Goal: Task Accomplishment & Management: Manage account settings

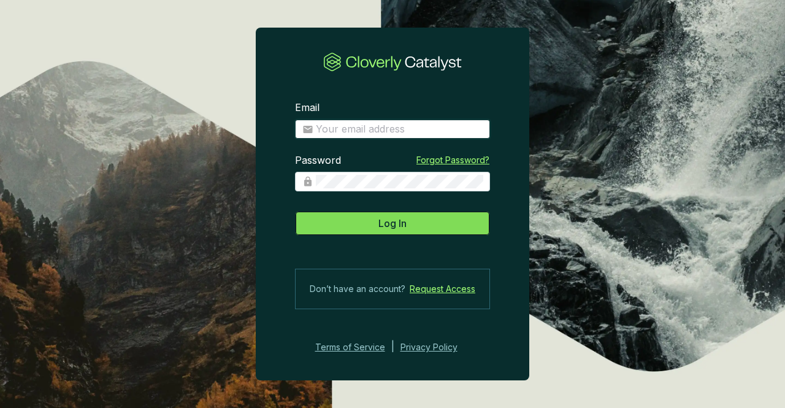
type input "[PERSON_NAME][EMAIL_ADDRESS][PERSON_NAME][DOMAIN_NAME]"
click at [374, 222] on button "Log In" at bounding box center [392, 223] width 195 height 25
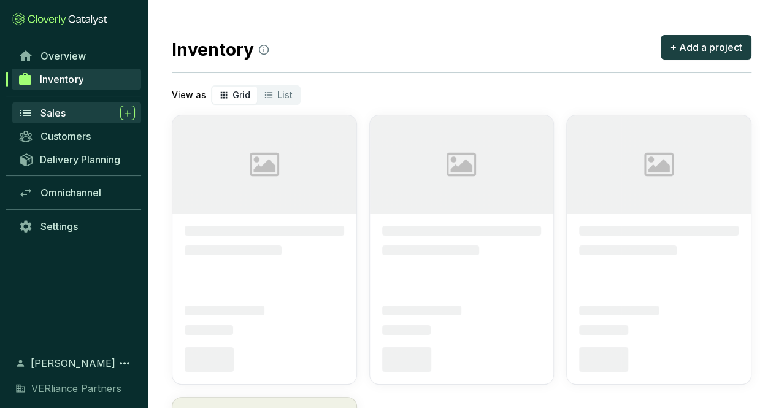
click at [58, 110] on span "Sales" at bounding box center [52, 113] width 25 height 12
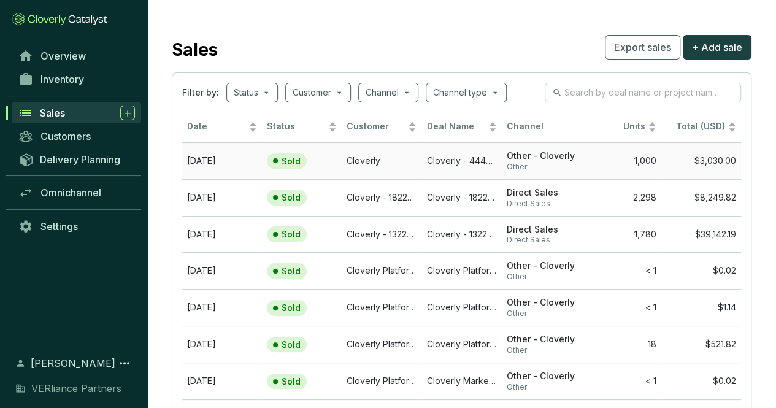
click at [536, 157] on span "Other - Cloverly" at bounding box center [542, 156] width 70 height 12
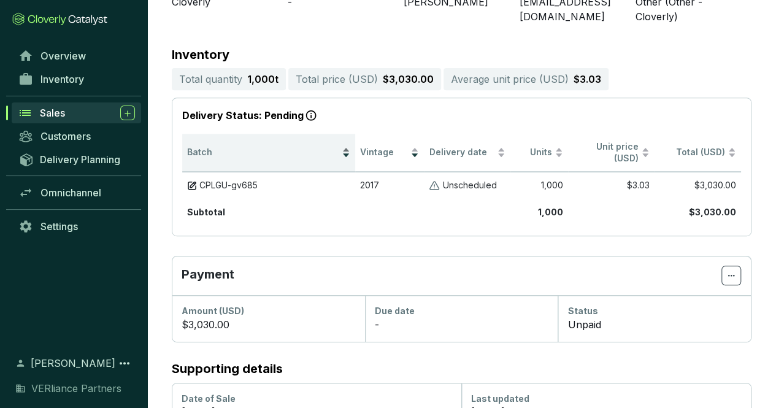
scroll to position [224, 0]
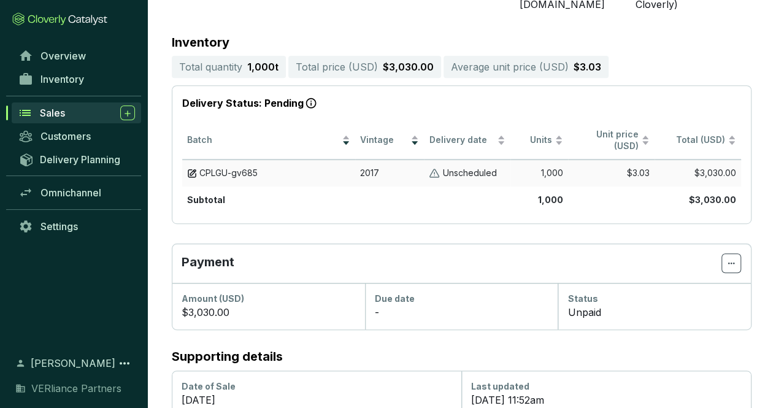
click at [318, 167] on div "CPLGU-gv685" at bounding box center [268, 173] width 163 height 12
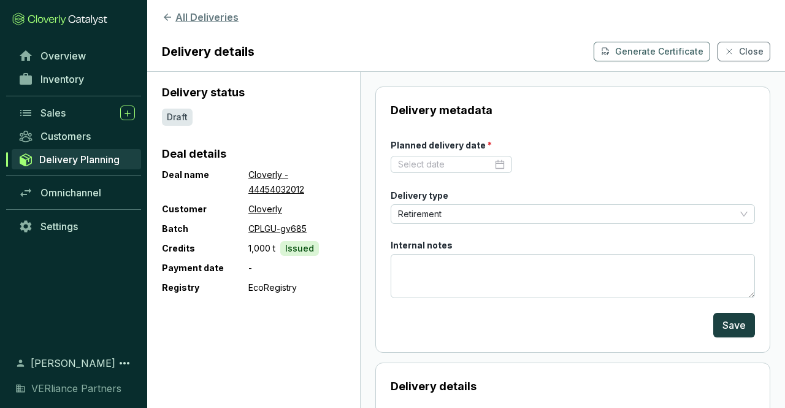
click at [174, 14] on button "All Deliveries" at bounding box center [466, 17] width 608 height 15
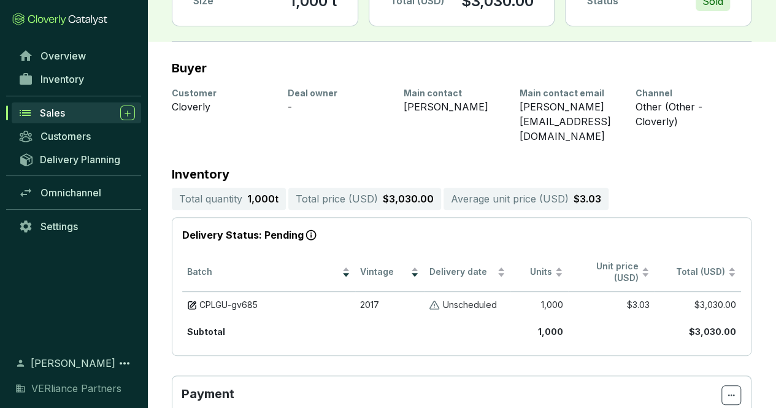
scroll to position [108, 0]
click at [70, 77] on span "Inventory" at bounding box center [62, 79] width 44 height 12
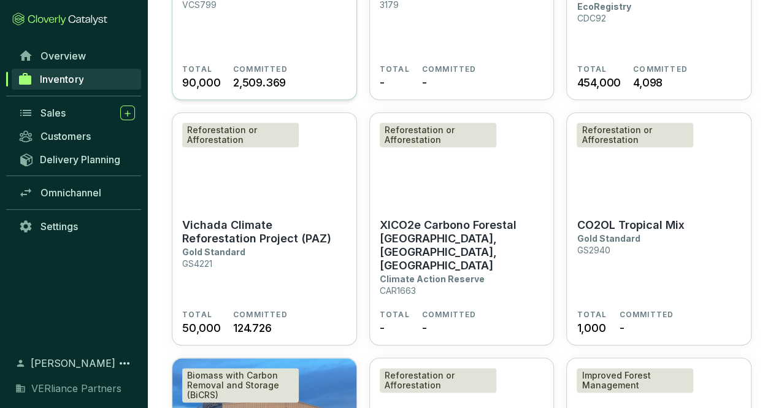
scroll to position [82, 0]
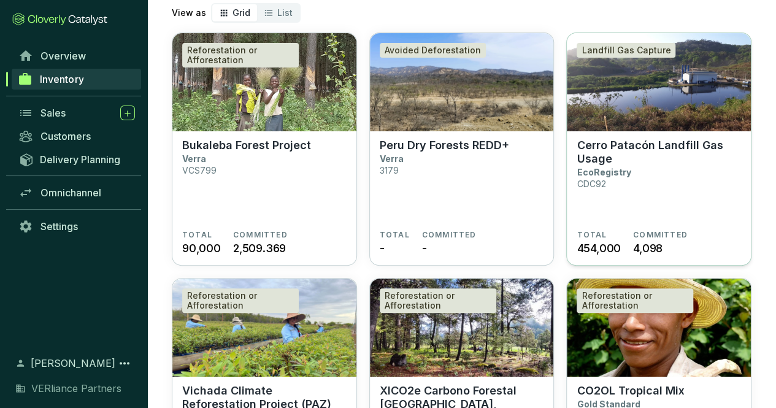
click at [683, 194] on section "Cerro Patacón Landfill Gas Usage EcoRegistry CDC92" at bounding box center [659, 184] width 164 height 91
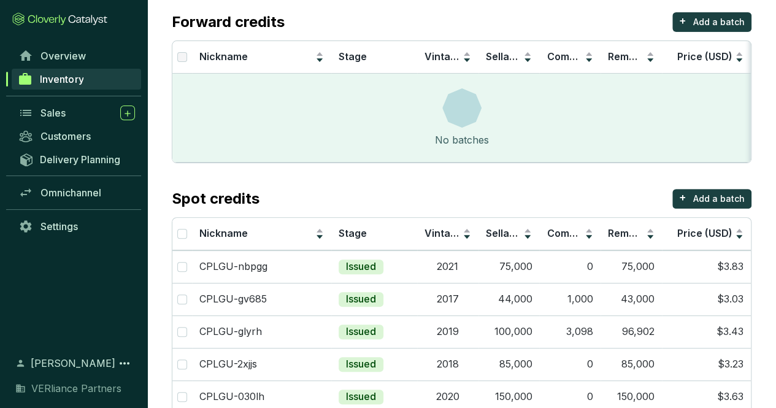
scroll to position [137, 0]
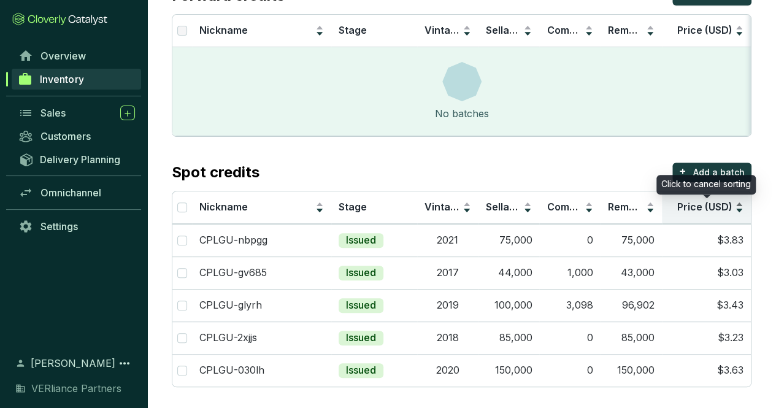
click at [697, 201] on span "Price (USD)" at bounding box center [704, 207] width 55 height 12
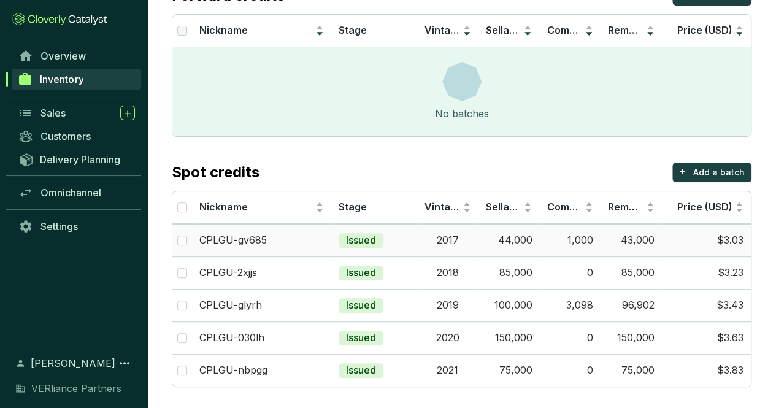
scroll to position [0, 0]
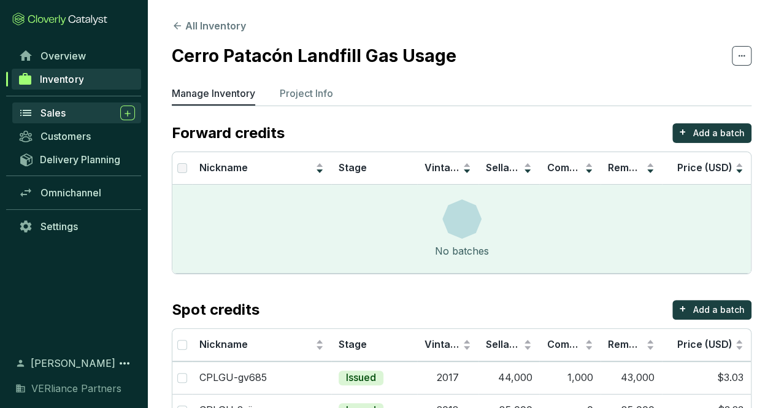
click at [92, 118] on div "Sales" at bounding box center [87, 112] width 94 height 15
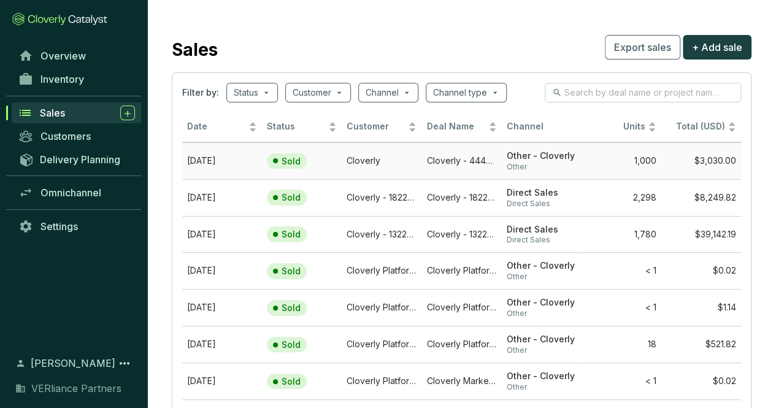
click at [585, 160] on td "1,000" at bounding box center [621, 160] width 80 height 37
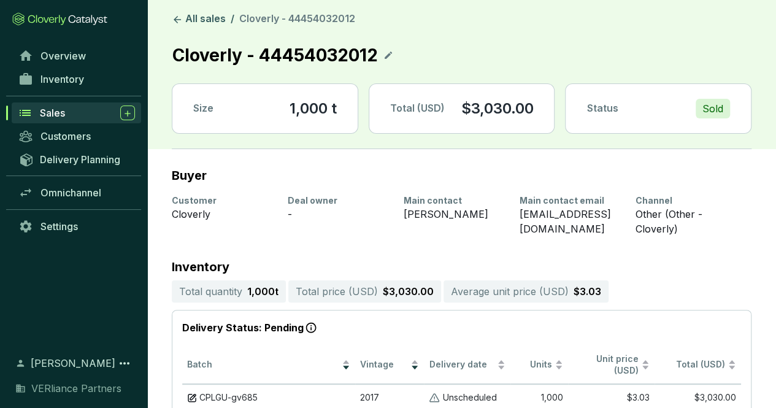
click at [65, 109] on span "Sales" at bounding box center [52, 113] width 25 height 12
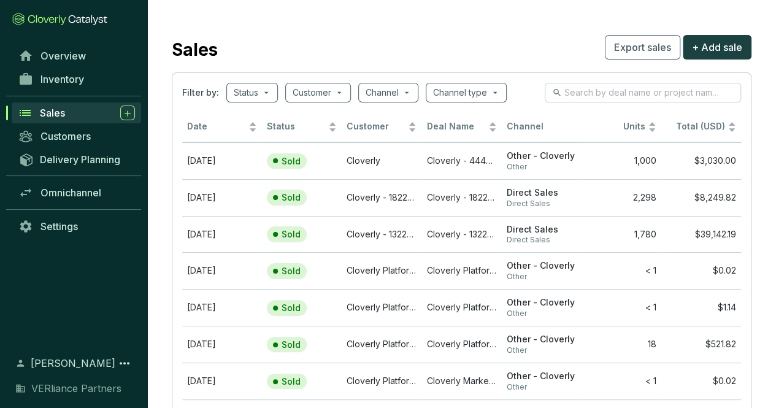
click at [66, 112] on div "Sales" at bounding box center [87, 112] width 95 height 15
click at [93, 80] on link "Inventory" at bounding box center [76, 79] width 129 height 21
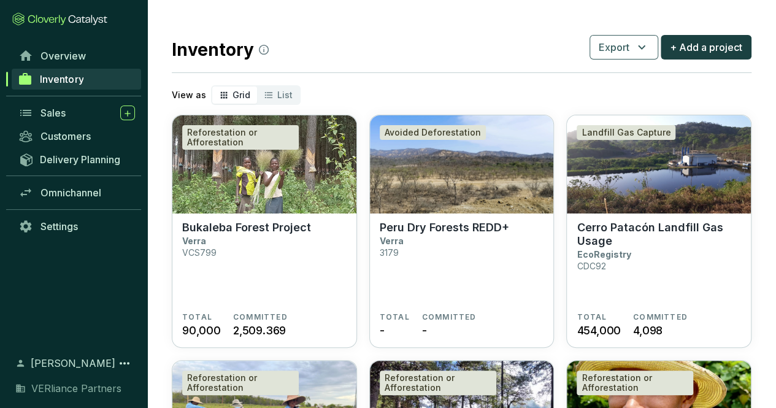
click at [93, 80] on link "Inventory" at bounding box center [76, 79] width 129 height 21
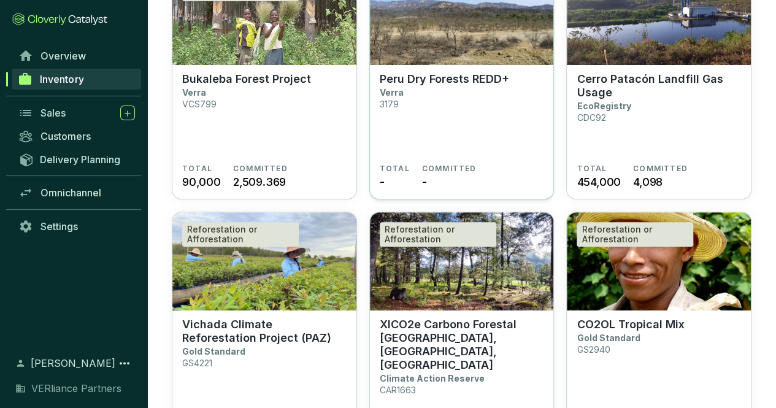
scroll to position [75, 0]
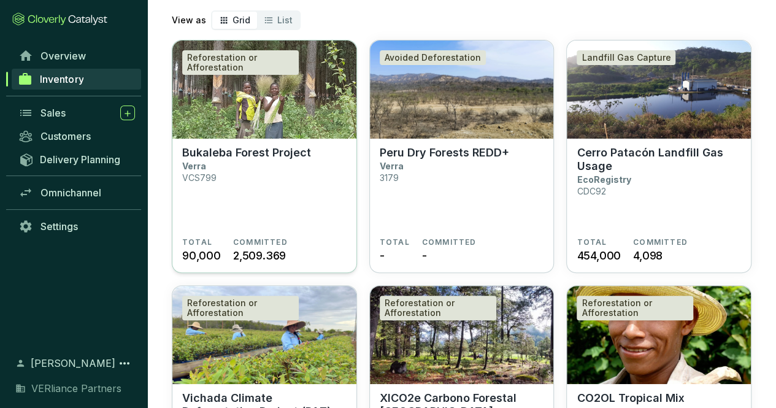
click at [318, 174] on section "Bukaleba Forest Project Verra VCS799" at bounding box center [264, 191] width 164 height 91
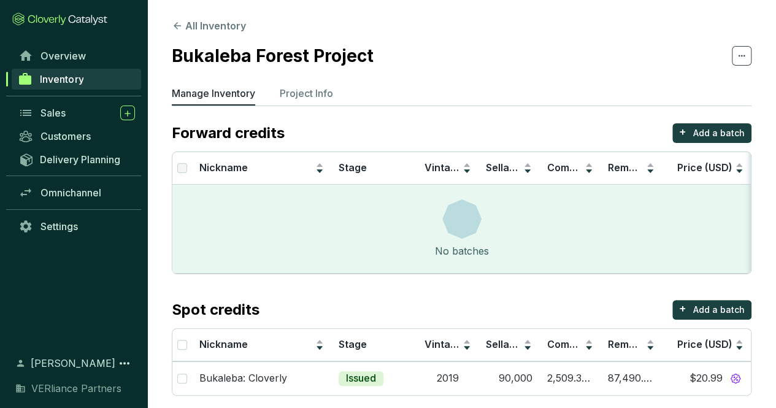
scroll to position [10, 0]
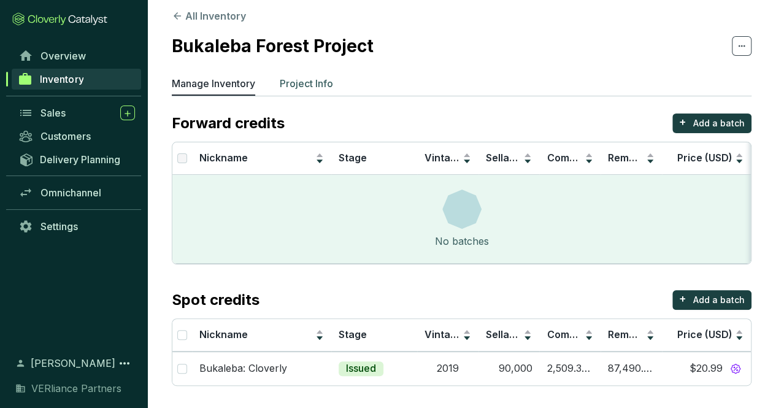
click at [296, 76] on p "Project Info" at bounding box center [306, 83] width 53 height 15
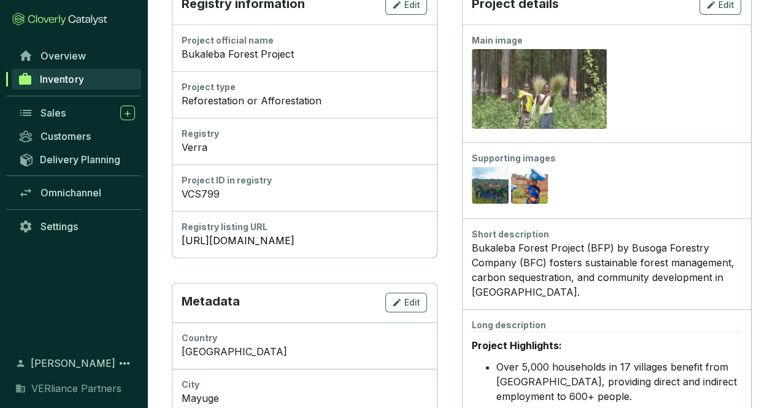
scroll to position [102, 0]
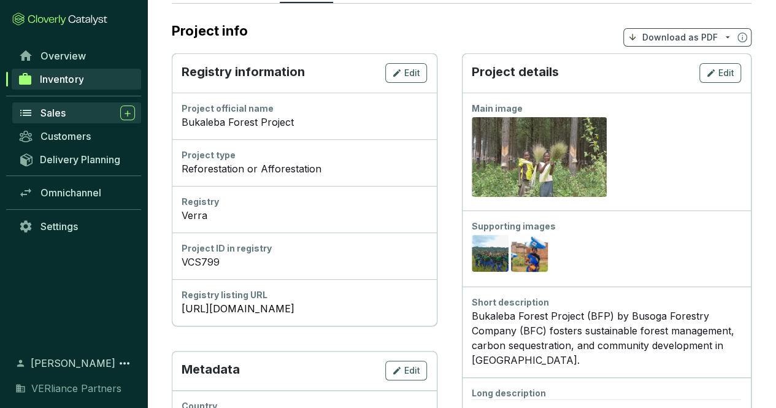
click at [75, 112] on div "Sales" at bounding box center [87, 112] width 94 height 15
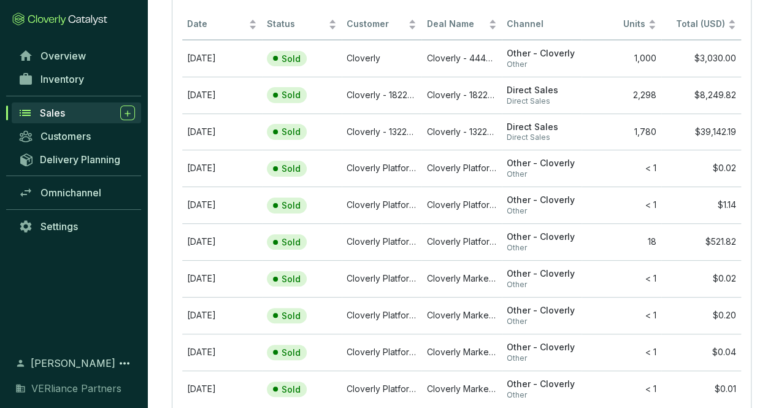
click at [75, 112] on div "Sales" at bounding box center [87, 112] width 95 height 15
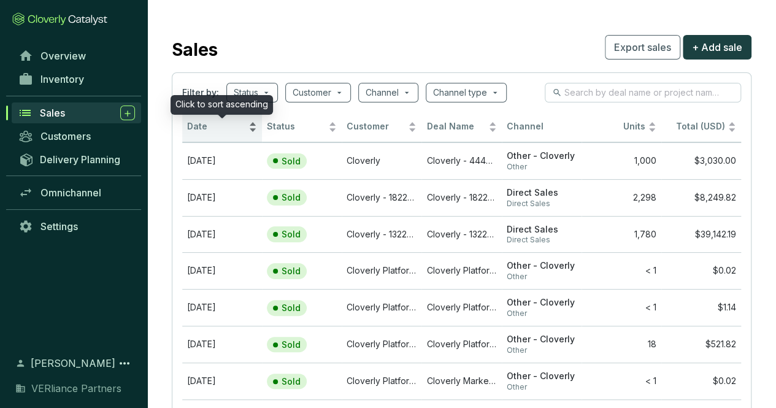
click at [233, 127] on span "Date" at bounding box center [216, 127] width 59 height 12
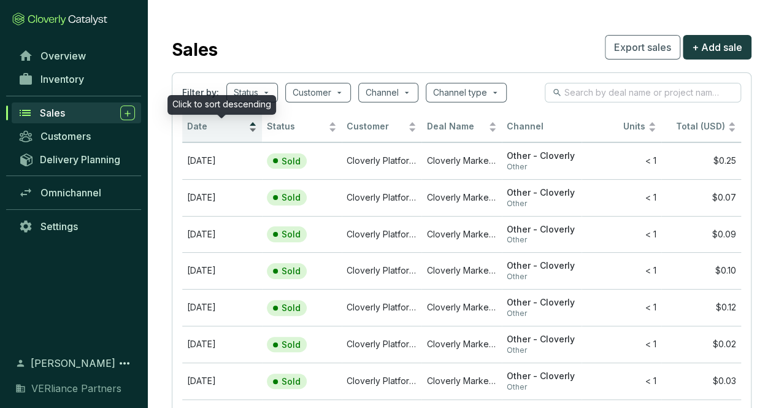
click at [233, 127] on span "Date" at bounding box center [216, 127] width 59 height 12
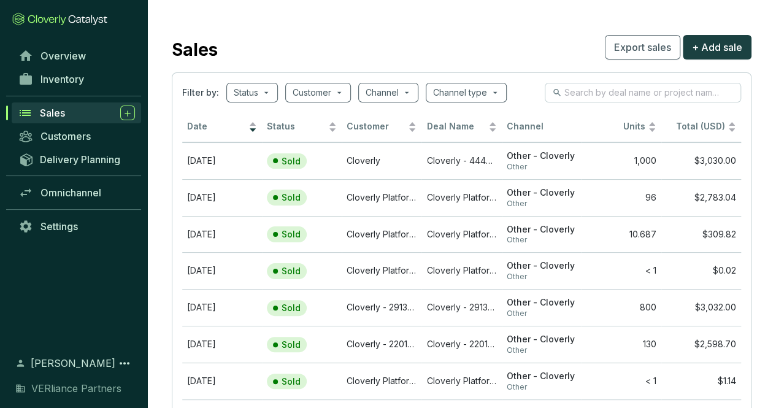
click at [77, 111] on div "Sales" at bounding box center [87, 112] width 95 height 15
click at [75, 117] on div "Sales" at bounding box center [87, 112] width 95 height 15
click at [406, 169] on td "Cloverly" at bounding box center [382, 160] width 80 height 37
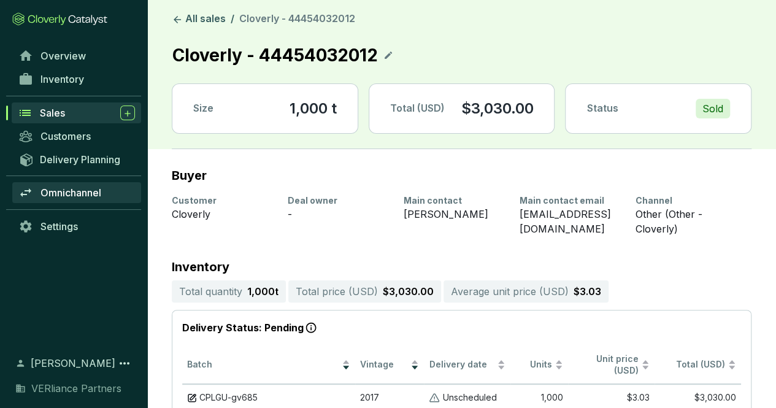
click at [107, 186] on link "Omnichannel" at bounding box center [76, 192] width 129 height 21
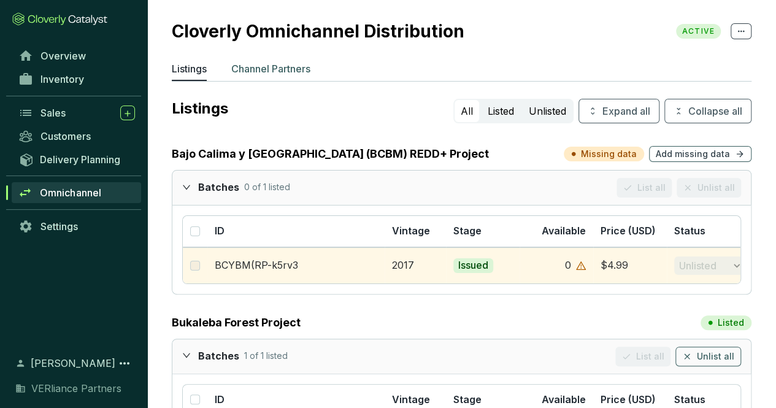
click at [285, 75] on p "Channel Partners" at bounding box center [270, 68] width 79 height 15
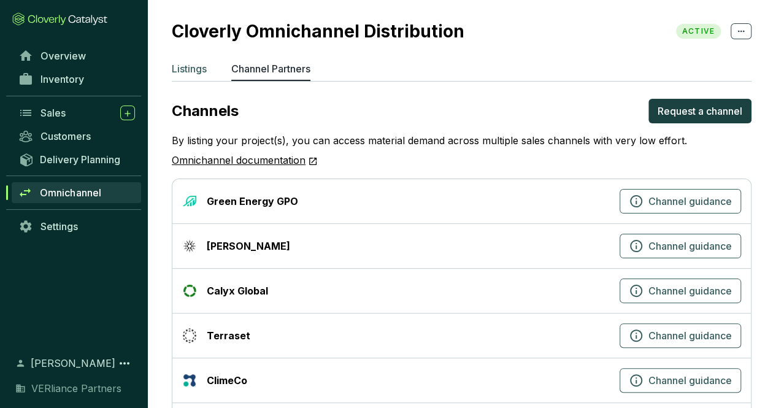
click at [195, 74] on p "Listings" at bounding box center [189, 68] width 35 height 15
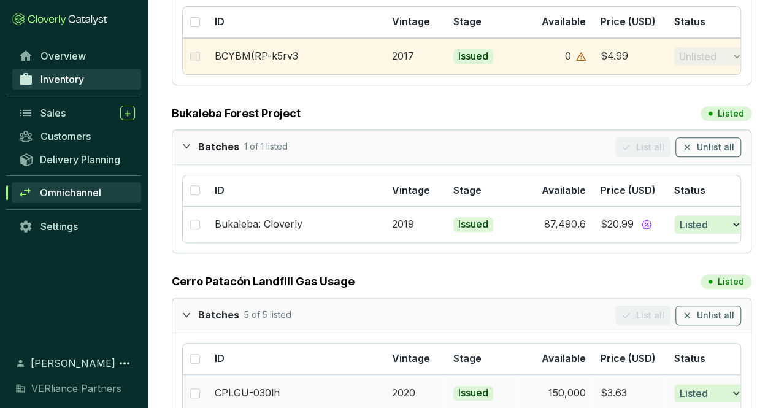
scroll to position [205, 0]
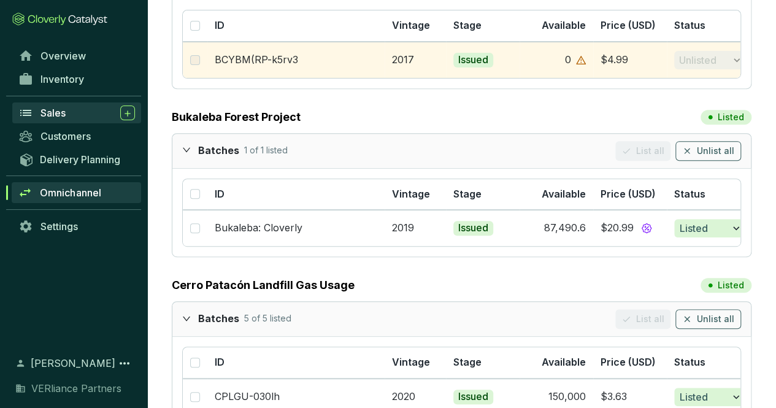
click at [66, 107] on div "Sales" at bounding box center [87, 112] width 94 height 15
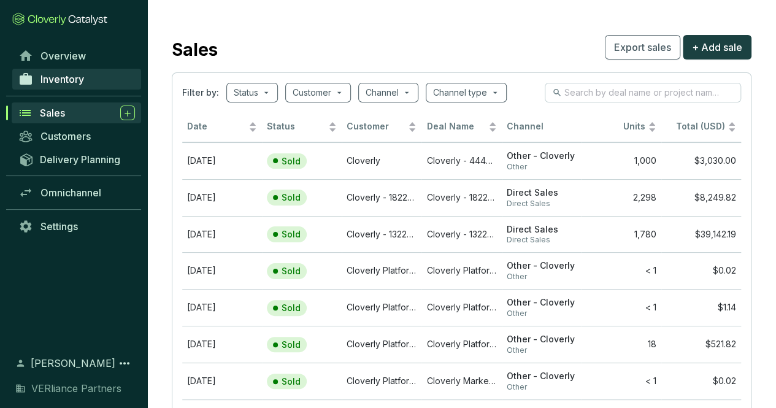
click at [94, 75] on link "Inventory" at bounding box center [76, 79] width 129 height 21
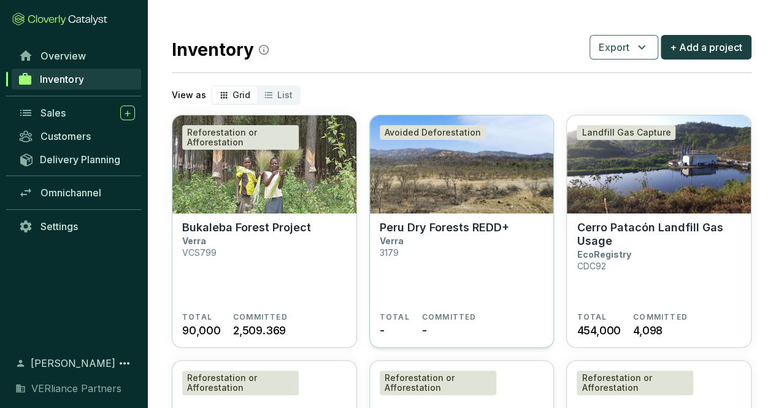
scroll to position [32, 0]
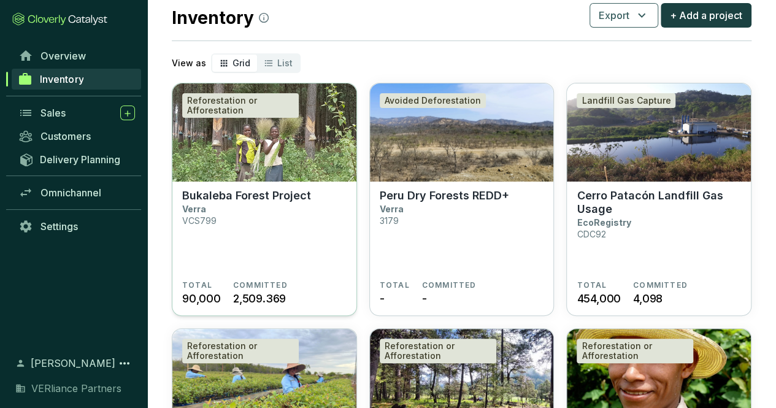
click at [308, 215] on section "Bukaleba Forest Project Verra VCS799" at bounding box center [264, 234] width 164 height 91
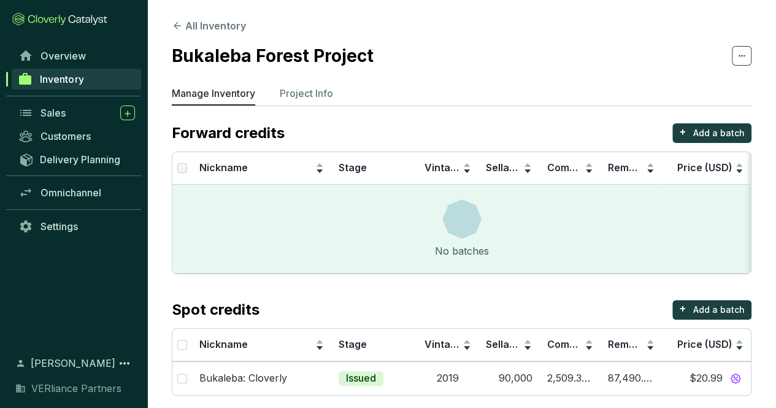
scroll to position [10, 0]
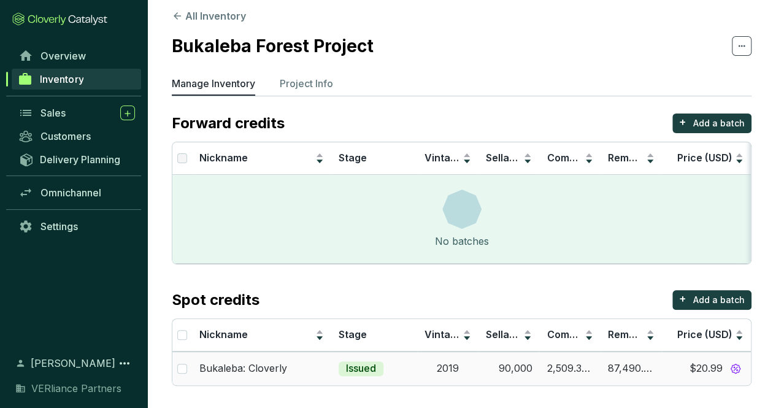
click at [394, 370] on td "Issued" at bounding box center [374, 368] width 86 height 34
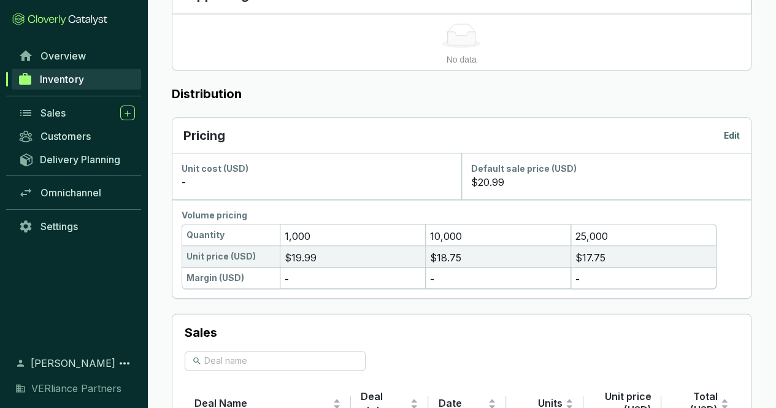
scroll to position [599, 0]
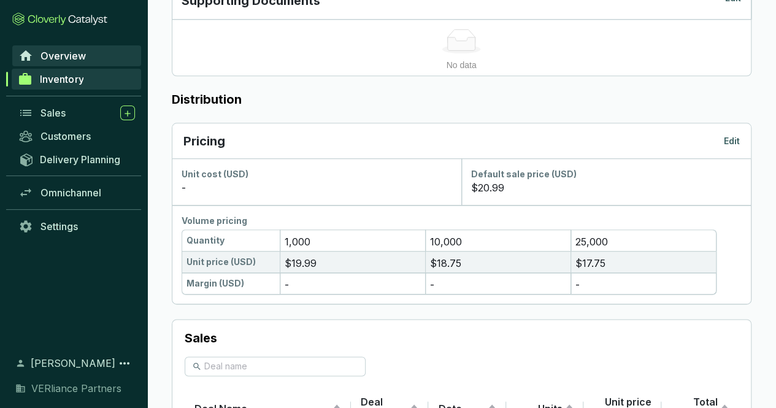
click at [71, 56] on span "Overview" at bounding box center [62, 56] width 45 height 12
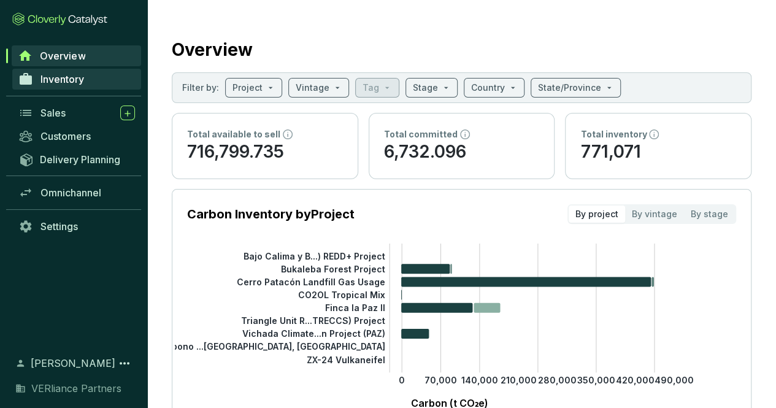
click at [71, 74] on span "Inventory" at bounding box center [62, 79] width 44 height 12
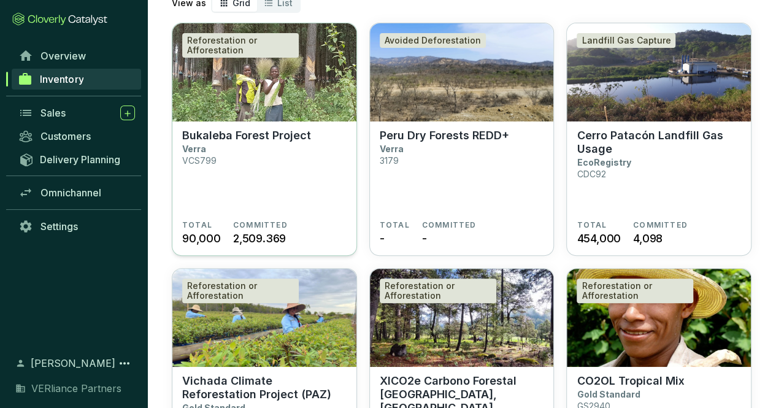
scroll to position [109, 0]
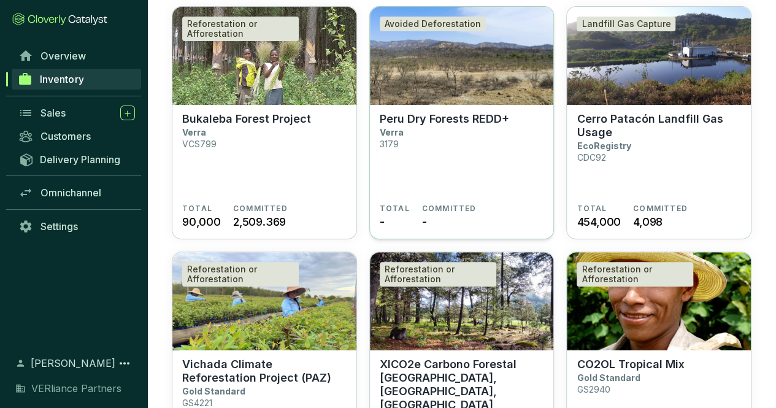
click at [436, 129] on section "Peru Dry Forests REDD+ Verra 3179" at bounding box center [462, 157] width 164 height 91
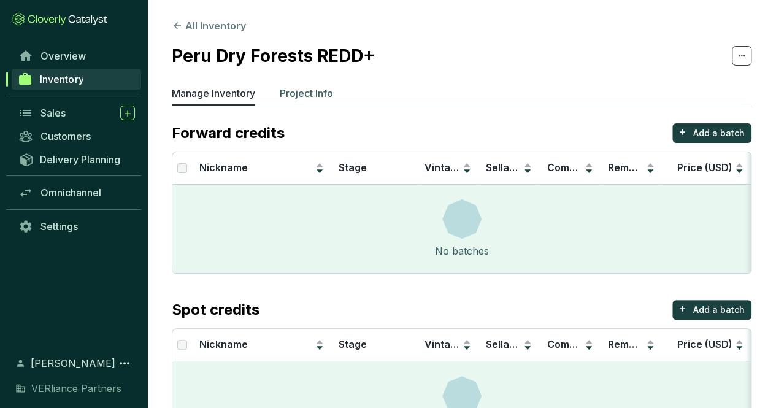
click at [323, 98] on p "Project Info" at bounding box center [306, 93] width 53 height 15
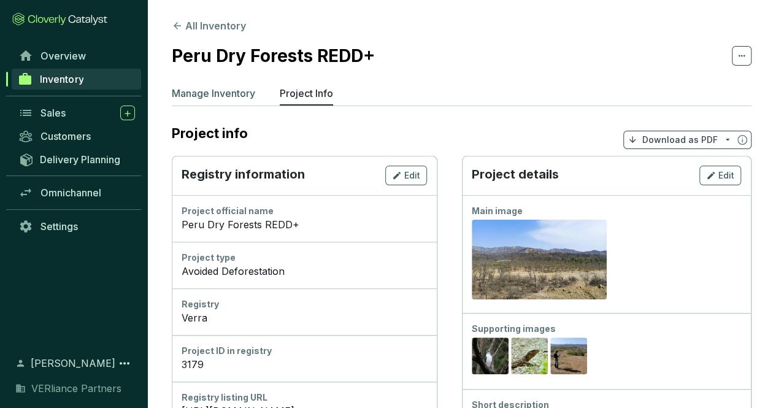
click at [239, 95] on p "Manage Inventory" at bounding box center [213, 93] width 83 height 15
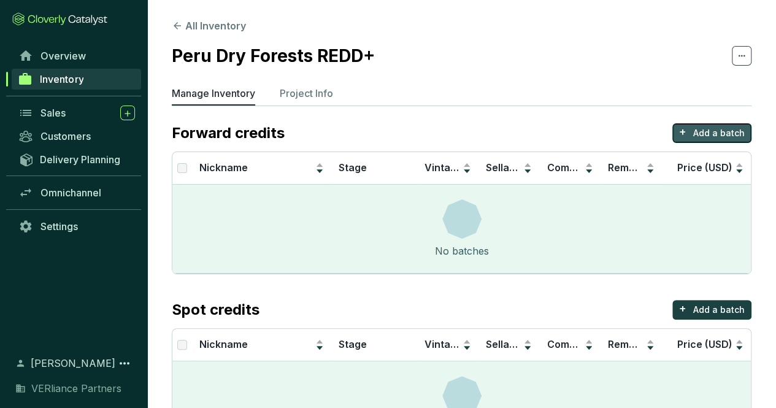
click at [719, 141] on button "+ Add a batch" at bounding box center [711, 133] width 79 height 20
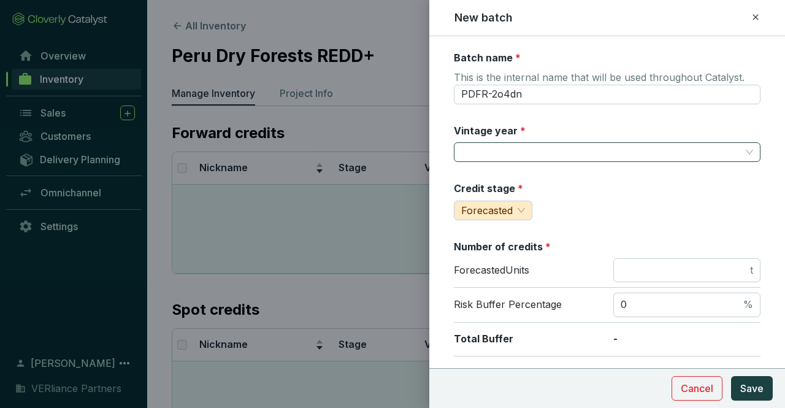
click at [550, 149] on input "Vintage year *" at bounding box center [601, 152] width 280 height 18
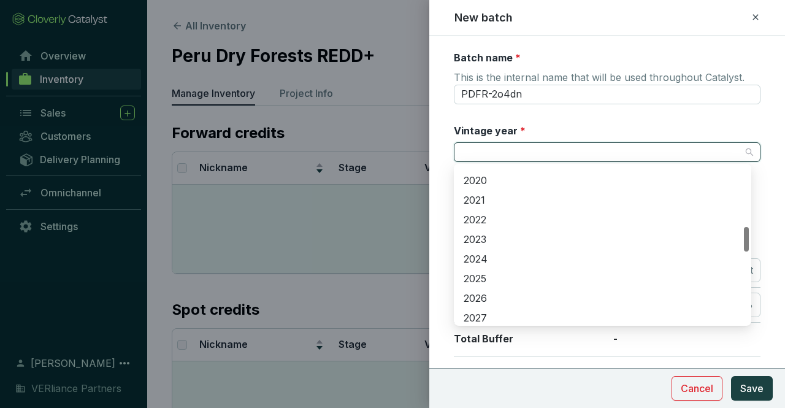
scroll to position [388, 0]
click at [495, 213] on div "2022" at bounding box center [603, 219] width 278 height 13
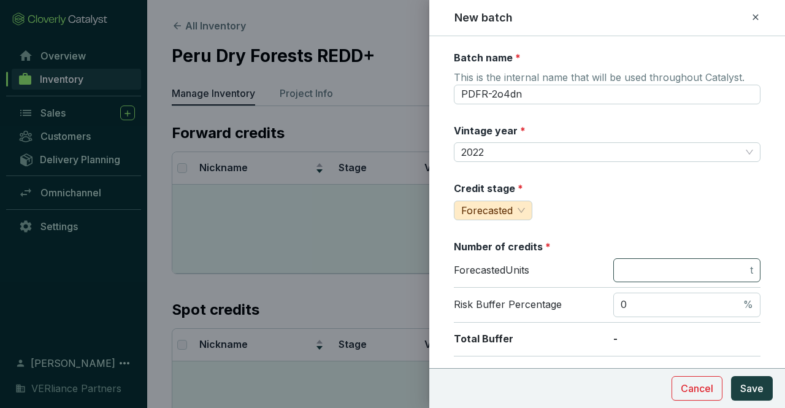
click at [705, 275] on span "t" at bounding box center [686, 270] width 147 height 25
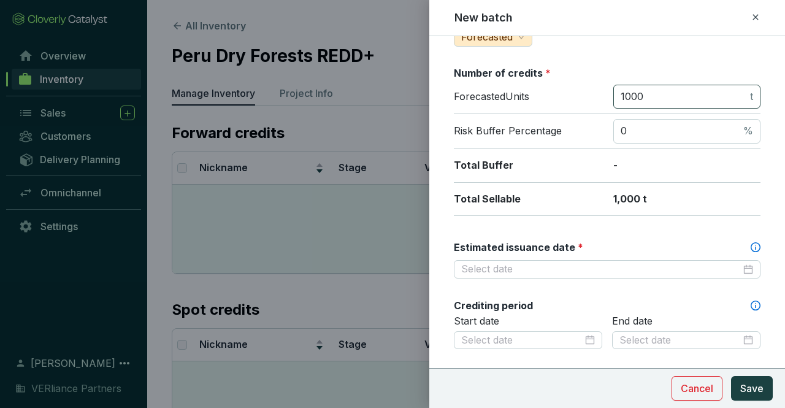
scroll to position [174, 0]
click at [664, 95] on input "1000" at bounding box center [684, 96] width 127 height 13
type input "10000"
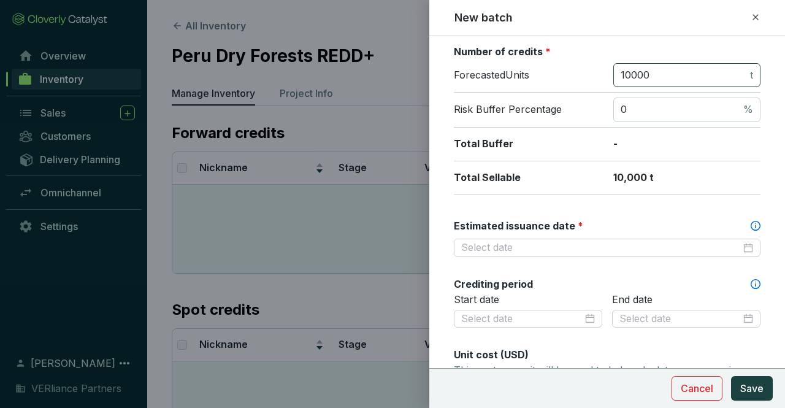
scroll to position [205, 0]
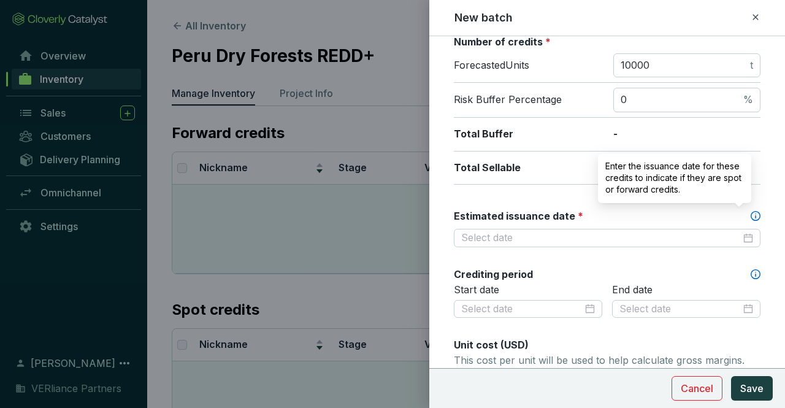
click at [751, 213] on icon at bounding box center [756, 216] width 10 height 10
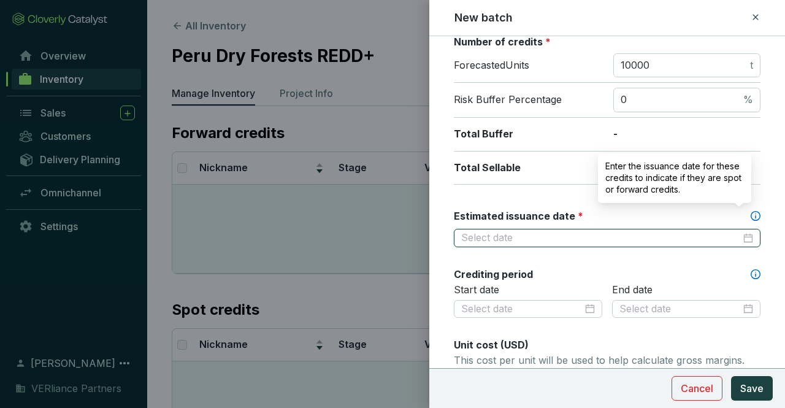
click at [741, 231] on input "Estimated issuance date *" at bounding box center [601, 237] width 280 height 13
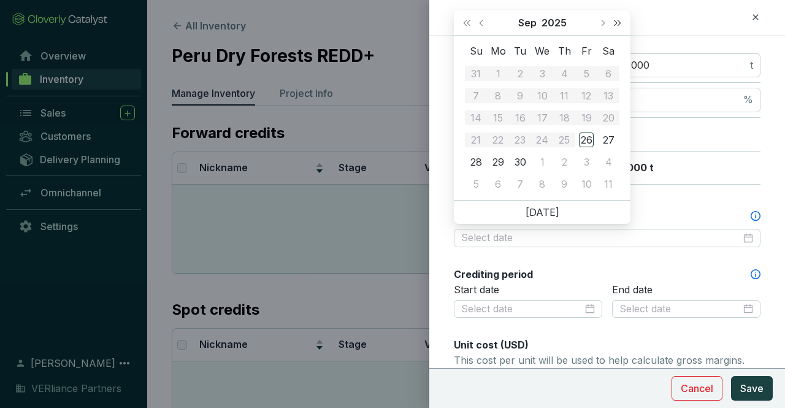
click at [615, 23] on span "Next year (Control + right)" at bounding box center [618, 23] width 6 height 6
type input "2026-09-30"
click at [547, 161] on div "30" at bounding box center [542, 162] width 15 height 15
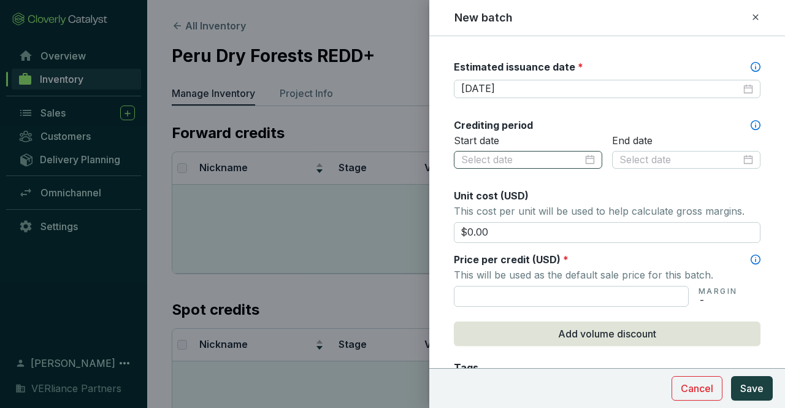
scroll to position [355, 0]
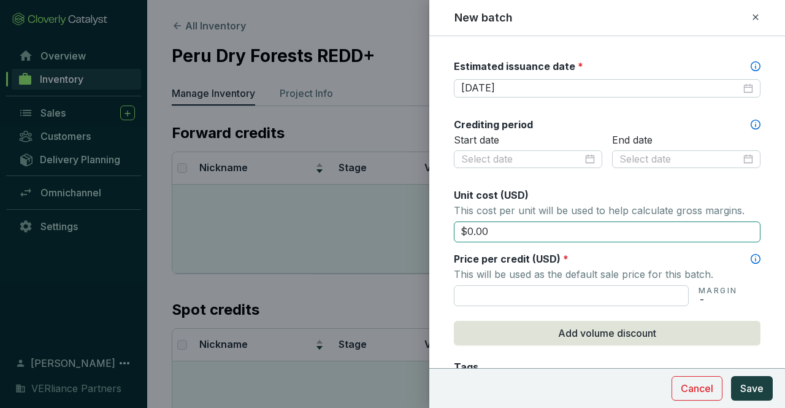
click at [508, 221] on input "$0.00" at bounding box center [607, 231] width 307 height 21
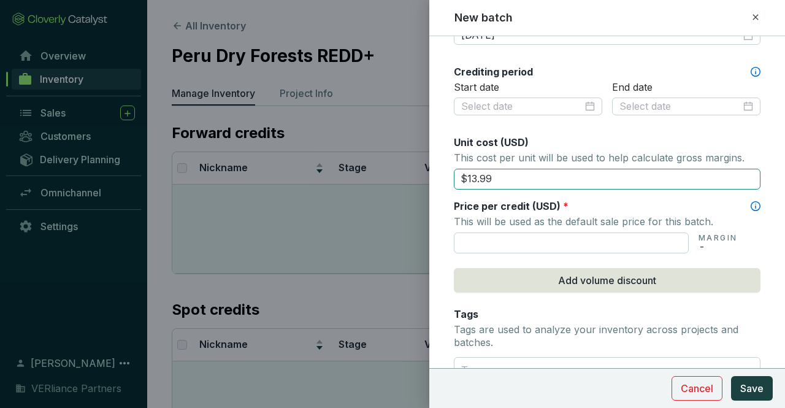
scroll to position [408, 0]
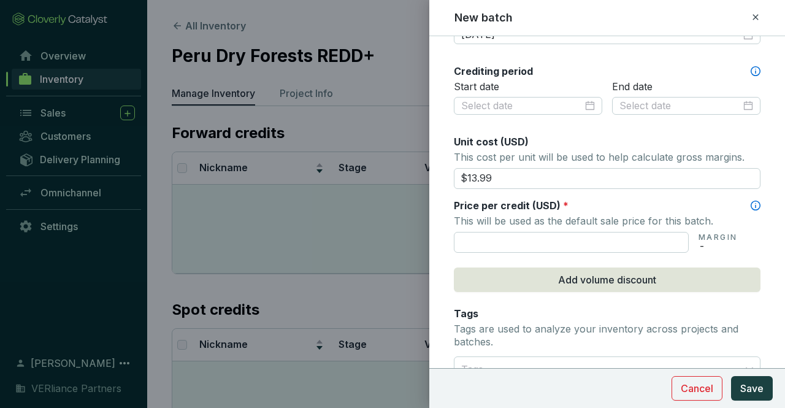
type input "$13.99"
click at [613, 205] on div "Price per credit (USD) *" at bounding box center [607, 205] width 307 height 13
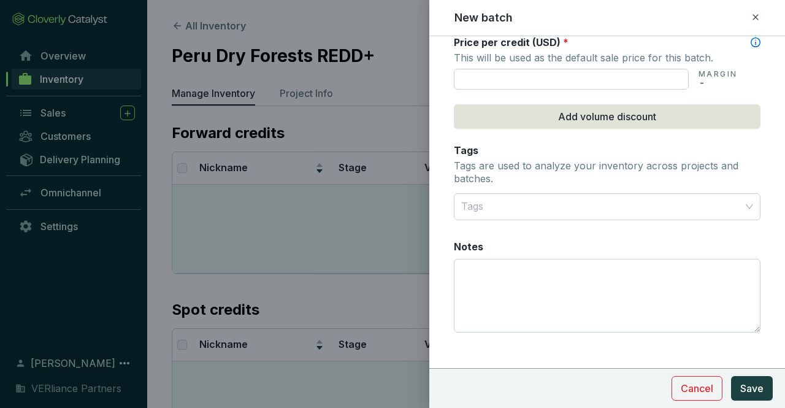
scroll to position [572, 0]
click at [745, 378] on button "Save" at bounding box center [752, 388] width 42 height 25
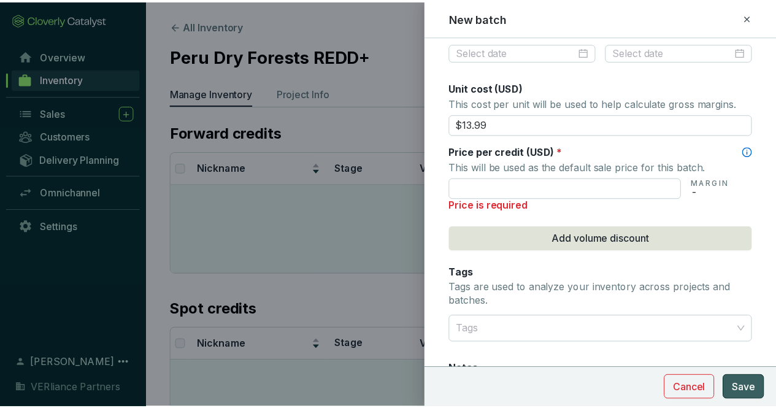
scroll to position [458, 0]
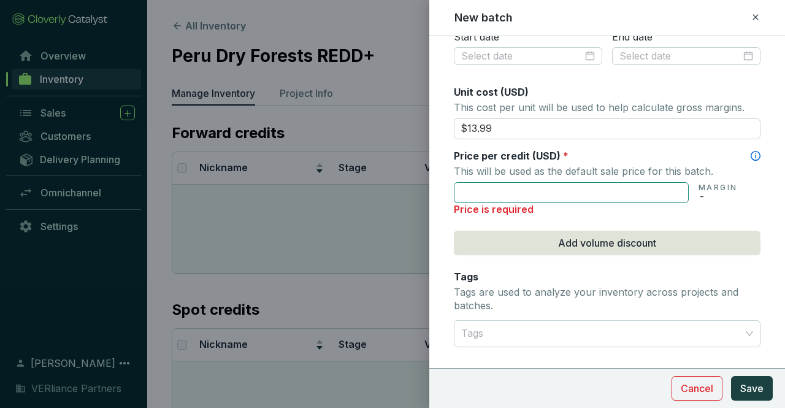
click at [563, 187] on input "text" at bounding box center [571, 192] width 235 height 21
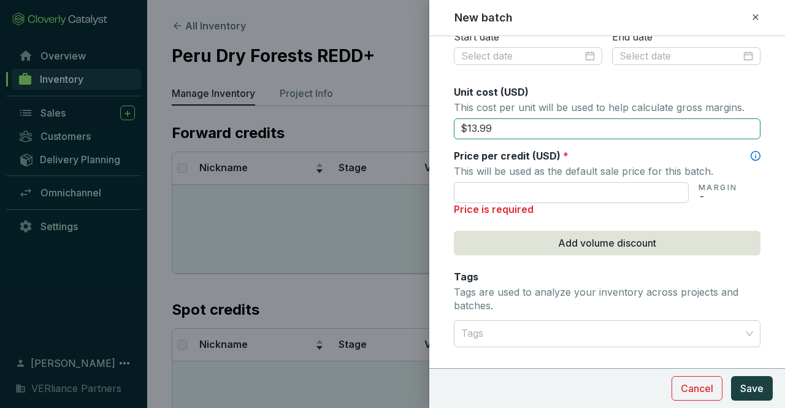
click at [513, 129] on input "$13.99" at bounding box center [607, 128] width 307 height 21
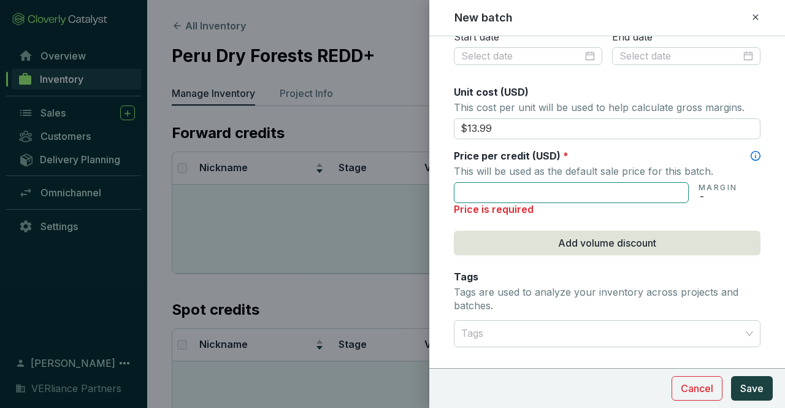
click at [517, 194] on input "text" at bounding box center [571, 192] width 235 height 21
paste input "$13.99"
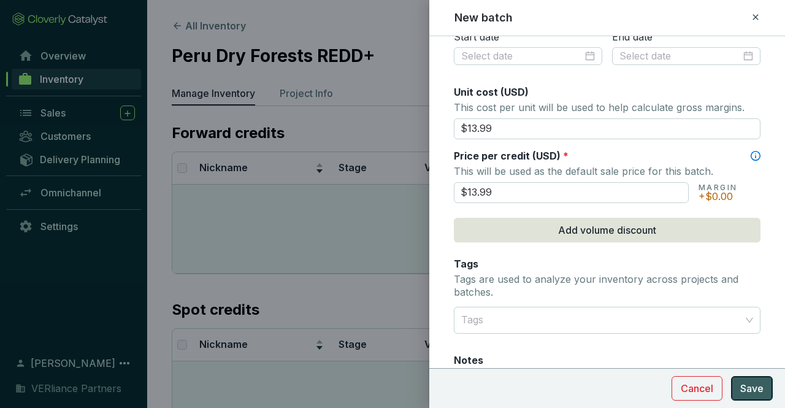
type input "$13.99"
click at [751, 385] on span "Save" at bounding box center [751, 388] width 23 height 15
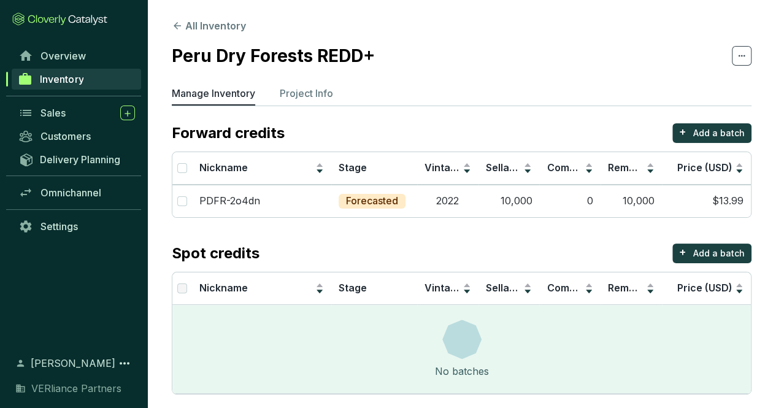
click at [79, 82] on span "Inventory" at bounding box center [62, 79] width 44 height 12
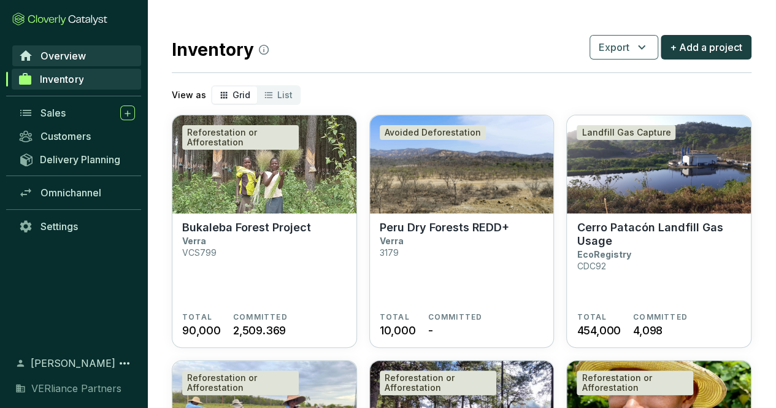
click at [75, 59] on span "Overview" at bounding box center [62, 56] width 45 height 12
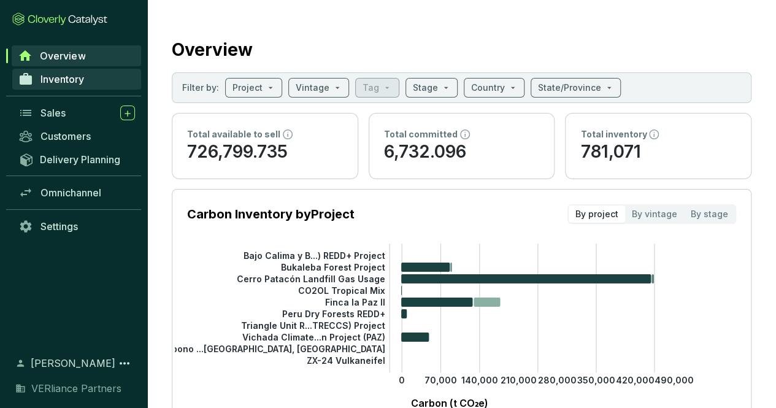
click at [80, 78] on span "Inventory" at bounding box center [62, 79] width 44 height 12
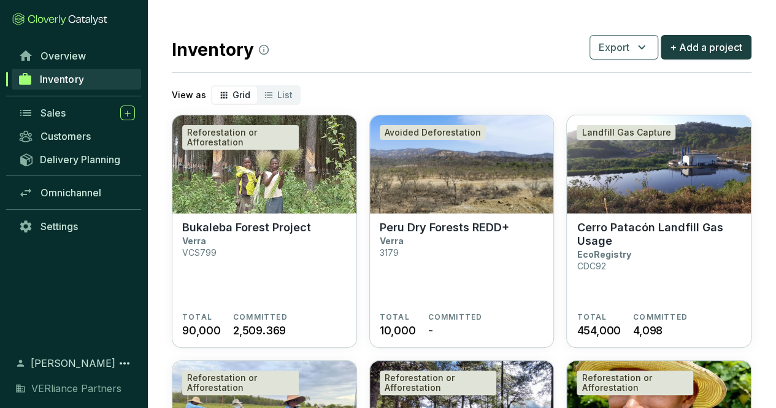
click at [86, 77] on link "Inventory" at bounding box center [76, 79] width 129 height 21
click at [83, 115] on div "Sales" at bounding box center [87, 112] width 94 height 15
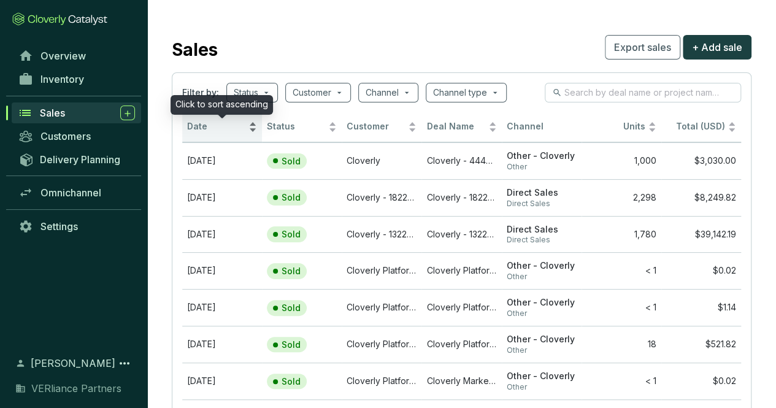
click at [204, 126] on span "Date" at bounding box center [216, 127] width 59 height 12
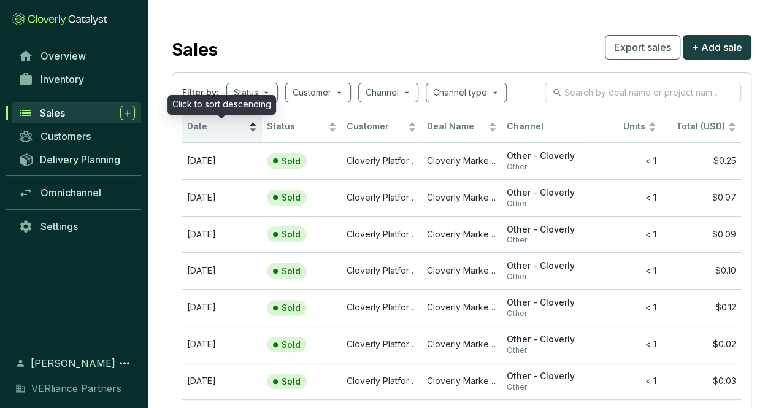
click at [204, 126] on span "Date" at bounding box center [216, 127] width 59 height 12
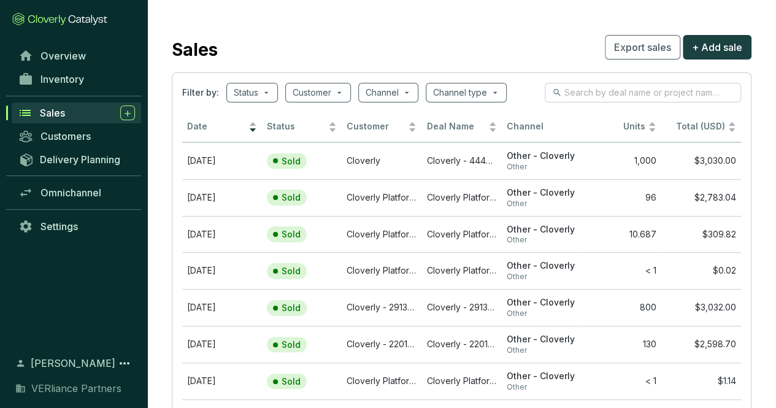
click at [60, 120] on link "Sales" at bounding box center [76, 112] width 129 height 21
click at [74, 83] on span "Inventory" at bounding box center [62, 79] width 44 height 12
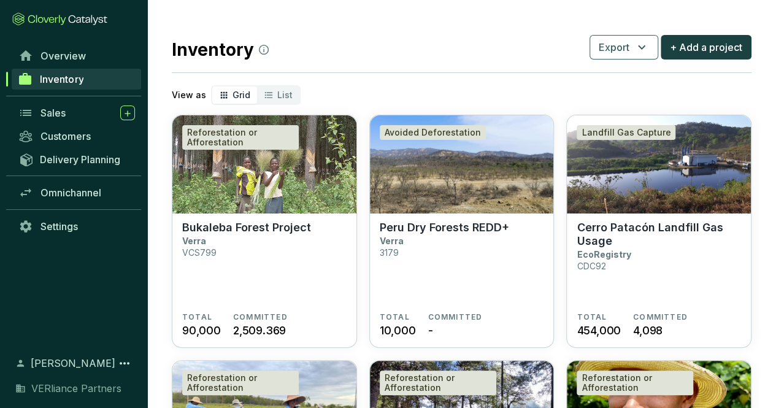
click at [74, 83] on span "Inventory" at bounding box center [62, 79] width 44 height 12
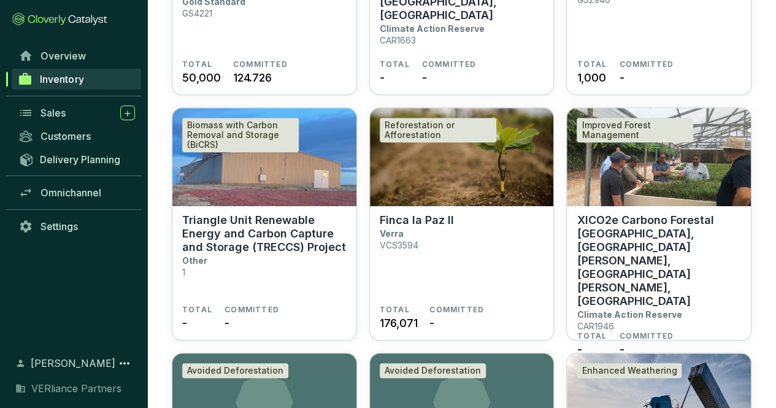
scroll to position [499, 0]
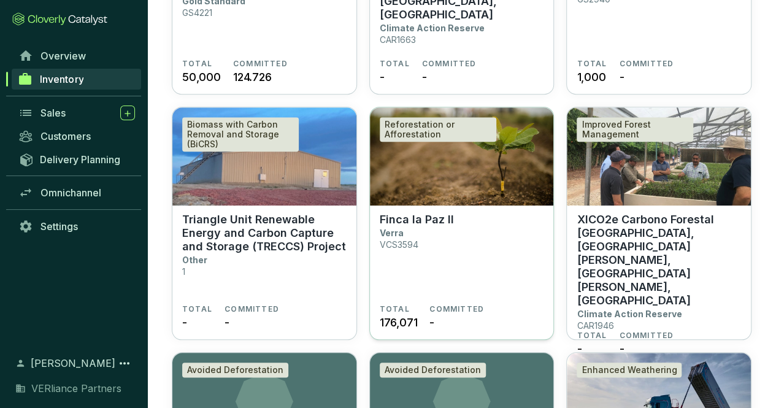
click at [466, 240] on section "Finca la Paz II Verra VCS3594" at bounding box center [462, 258] width 164 height 91
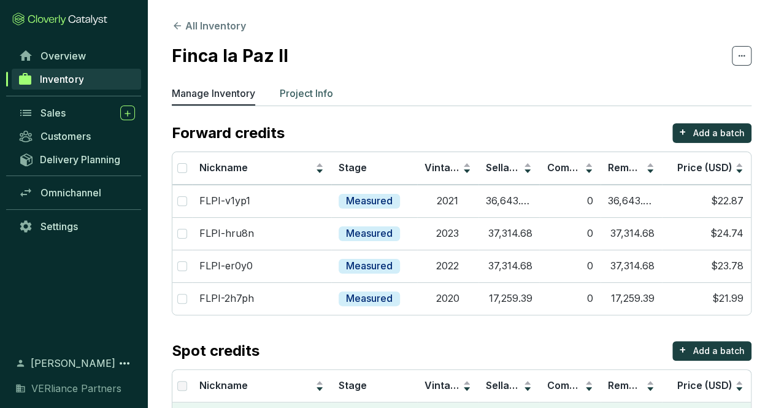
click at [303, 89] on p "Project Info" at bounding box center [306, 93] width 53 height 15
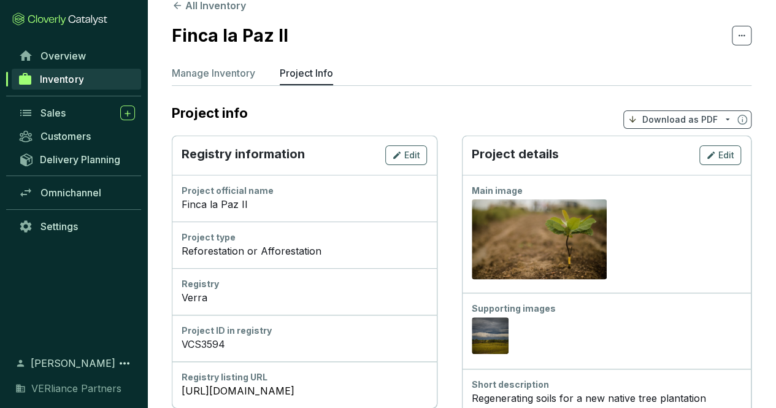
scroll to position [21, 0]
click at [307, 391] on link "[URL][DOMAIN_NAME]" at bounding box center [304, 390] width 245 height 15
click at [86, 77] on link "Inventory" at bounding box center [76, 79] width 129 height 21
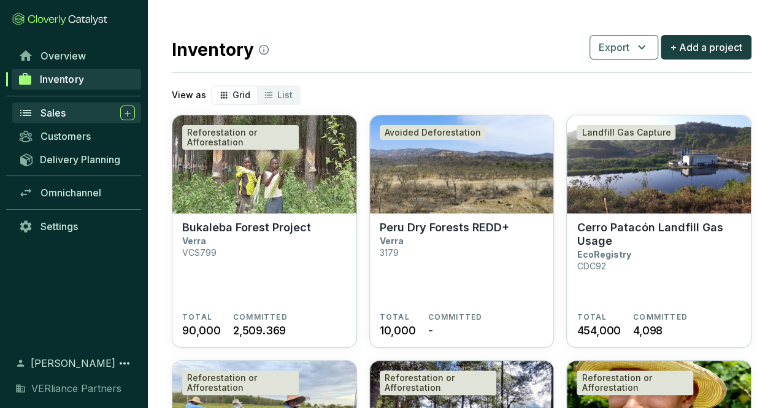
click at [68, 109] on div "Sales" at bounding box center [87, 112] width 94 height 15
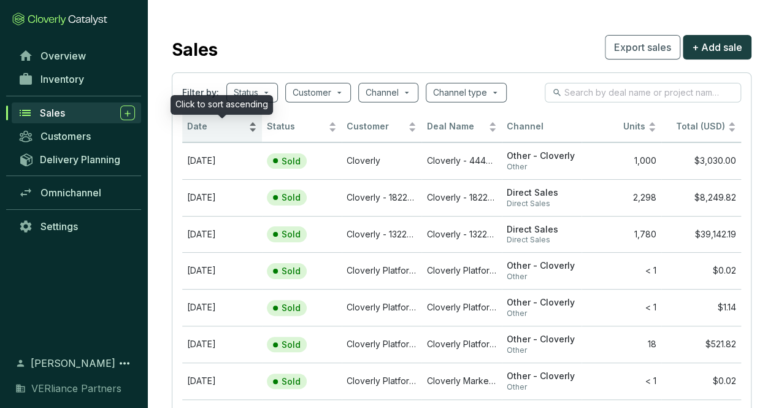
click at [214, 132] on div "Date" at bounding box center [222, 127] width 70 height 15
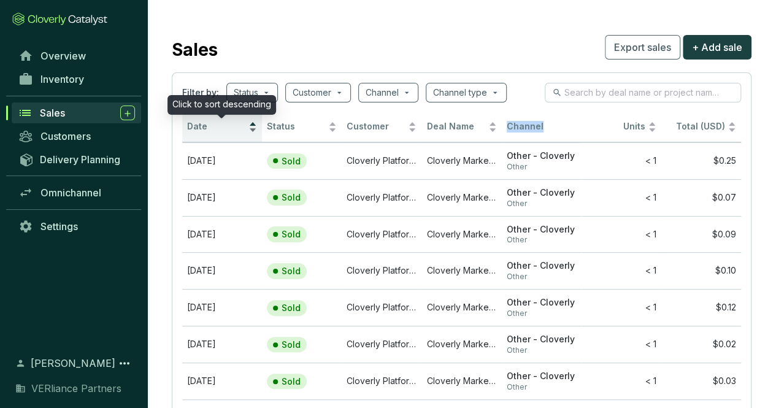
click at [214, 132] on div "Date" at bounding box center [222, 127] width 70 height 15
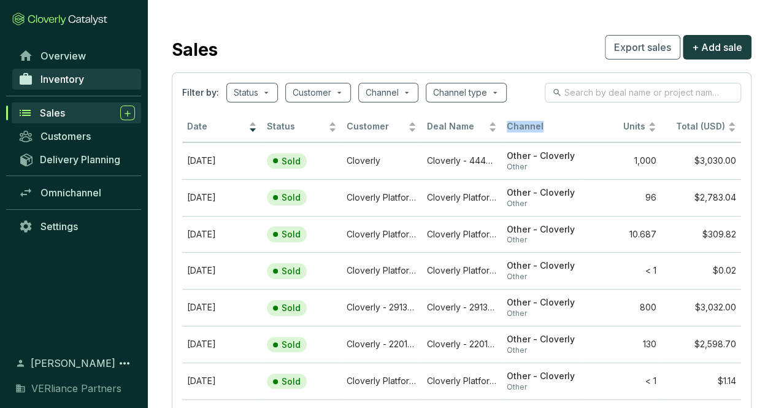
click at [84, 79] on span "Inventory" at bounding box center [62, 79] width 44 height 12
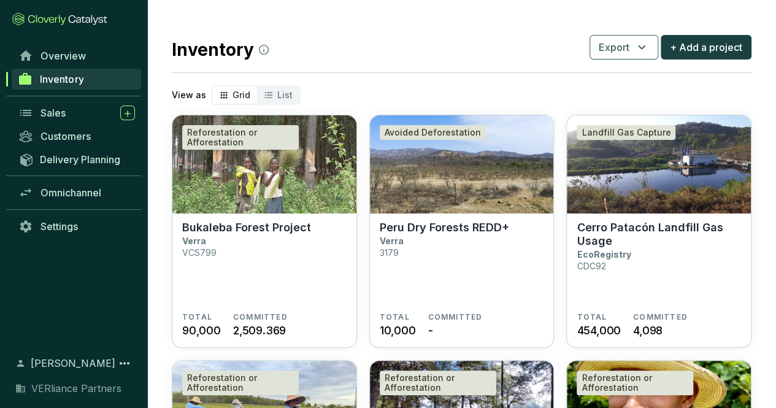
click at [83, 79] on span "Inventory" at bounding box center [62, 79] width 44 height 12
click at [270, 90] on icon "segmented control" at bounding box center [269, 95] width 10 height 15
click at [257, 86] on input "List" at bounding box center [257, 86] width 0 height 0
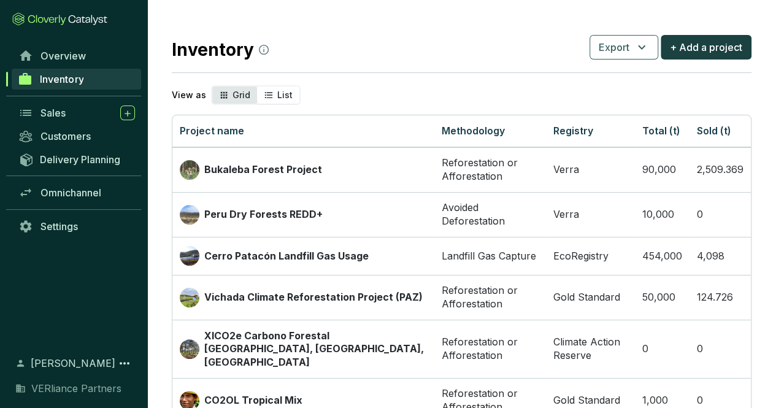
click at [238, 94] on span "Grid" at bounding box center [241, 95] width 18 height 10
click at [212, 86] on input "Grid" at bounding box center [212, 86] width 0 height 0
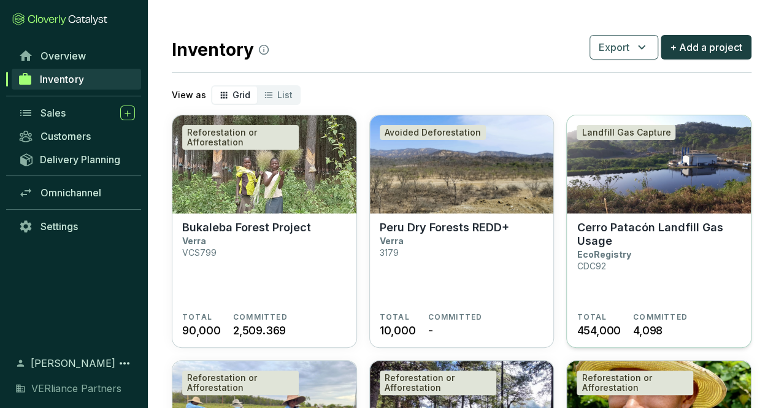
click at [620, 244] on p "Cerro Patacón Landfill Gas Usage" at bounding box center [659, 234] width 164 height 27
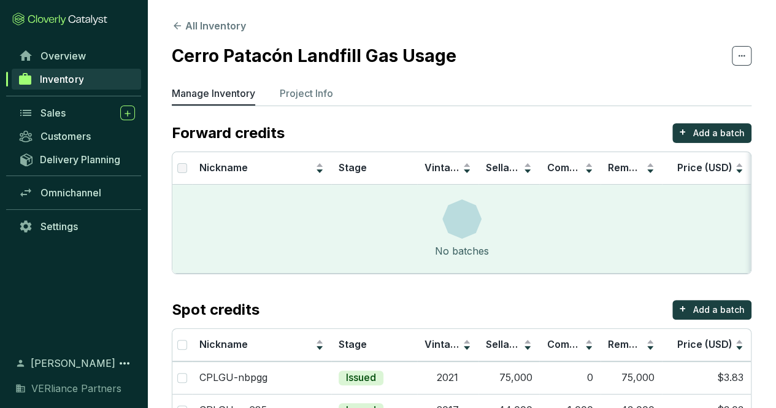
scroll to position [137, 0]
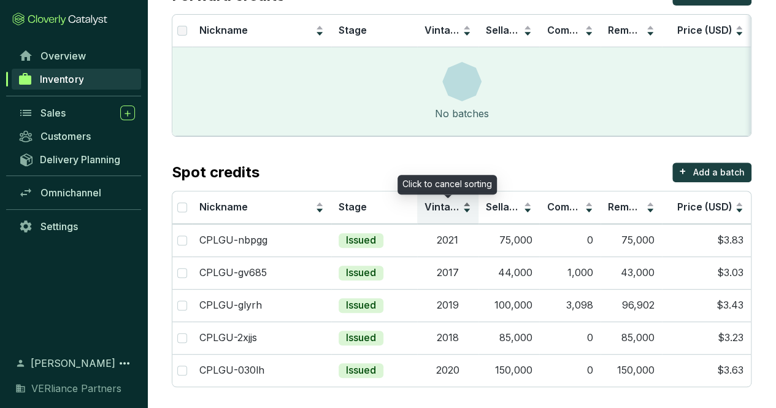
click at [450, 202] on span "Vintage" at bounding box center [443, 207] width 38 height 12
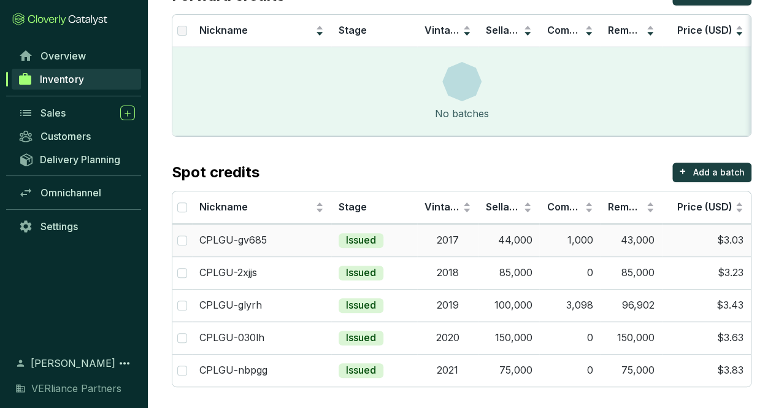
scroll to position [0, 0]
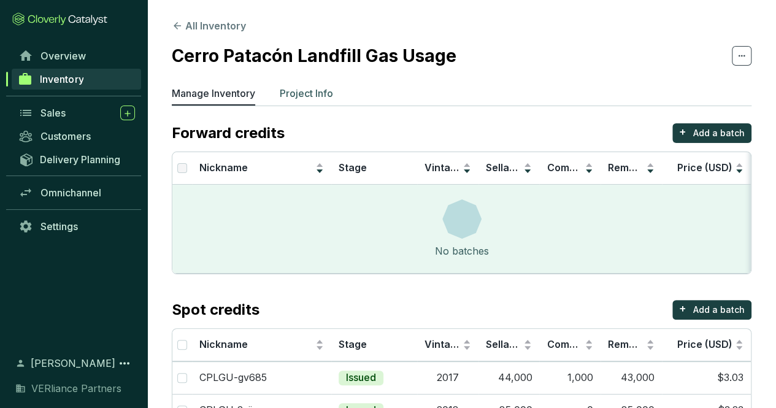
click at [302, 99] on p "Project Info" at bounding box center [306, 93] width 53 height 15
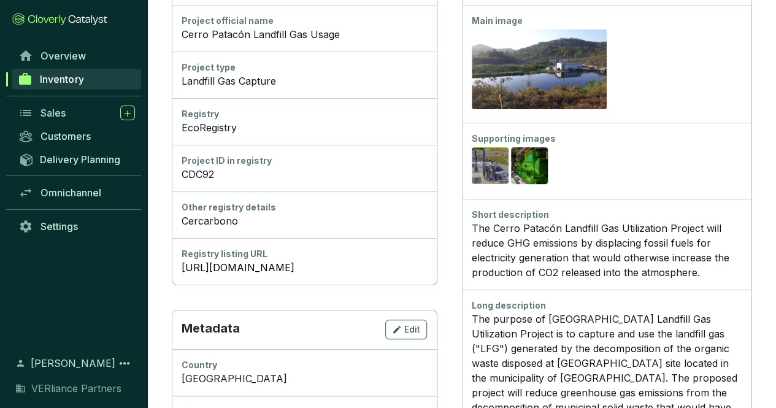
scroll to position [191, 0]
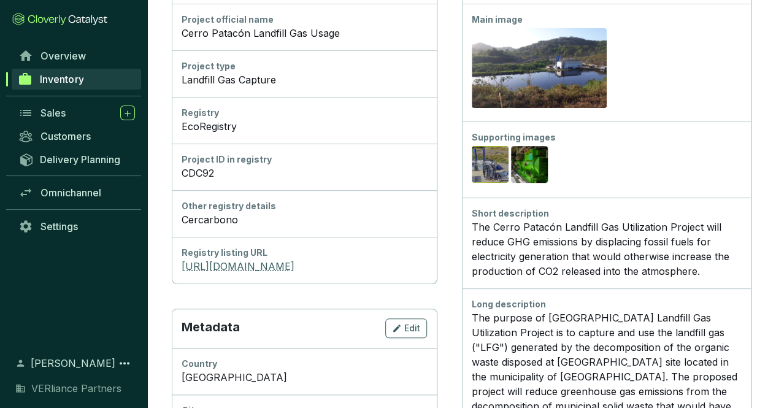
click at [246, 263] on link "[URL][DOMAIN_NAME]" at bounding box center [304, 266] width 245 height 15
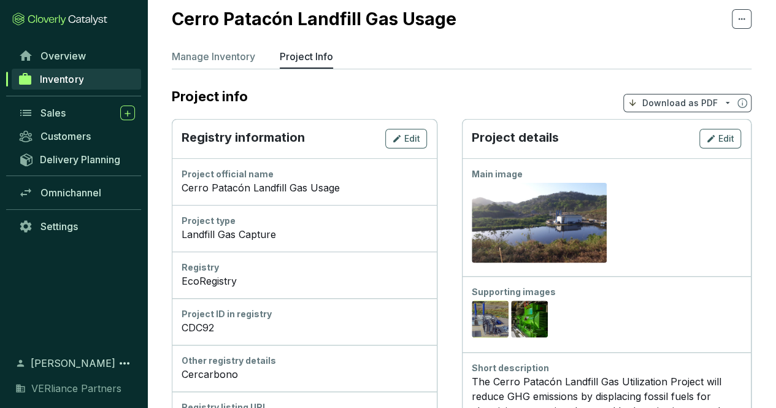
scroll to position [0, 0]
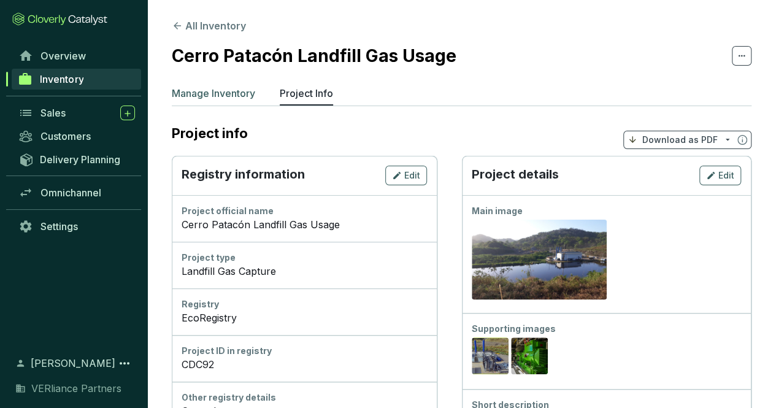
click at [233, 96] on p "Manage Inventory" at bounding box center [213, 93] width 83 height 15
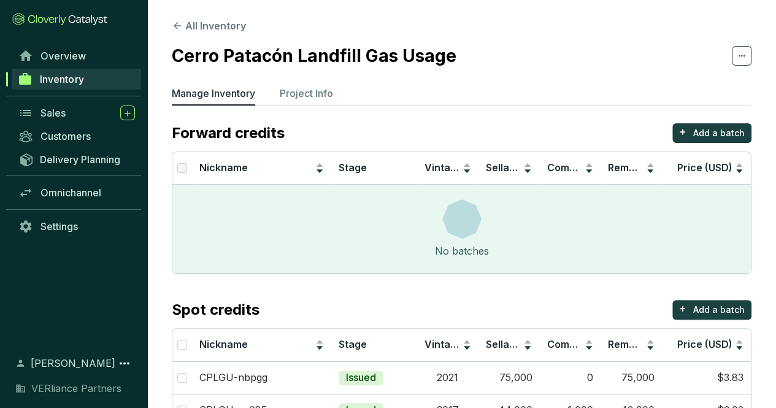
scroll to position [137, 0]
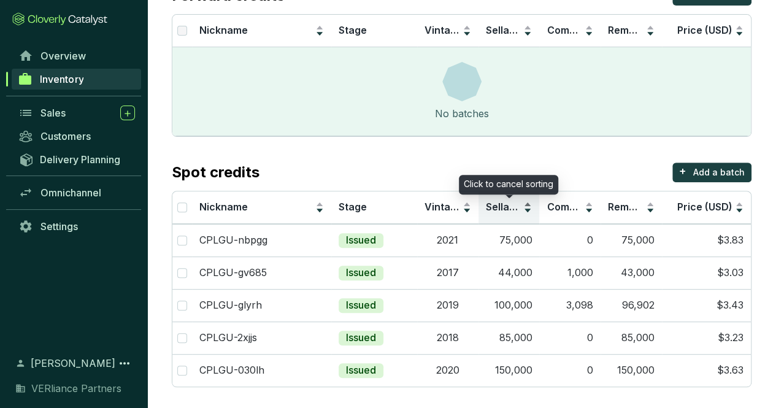
click at [509, 210] on span "Sellable" at bounding box center [505, 207] width 38 height 12
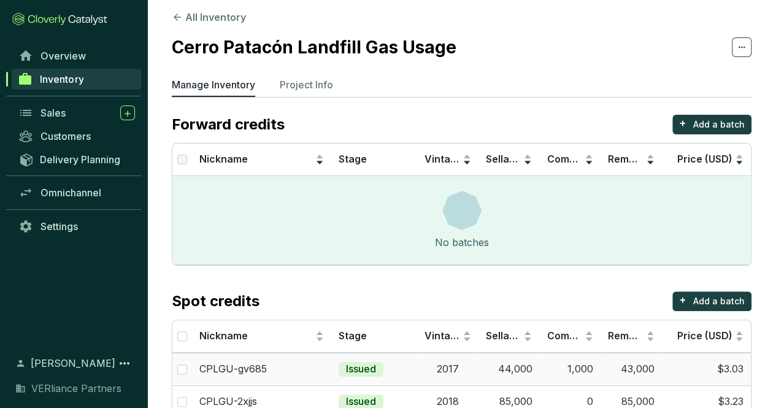
scroll to position [0, 0]
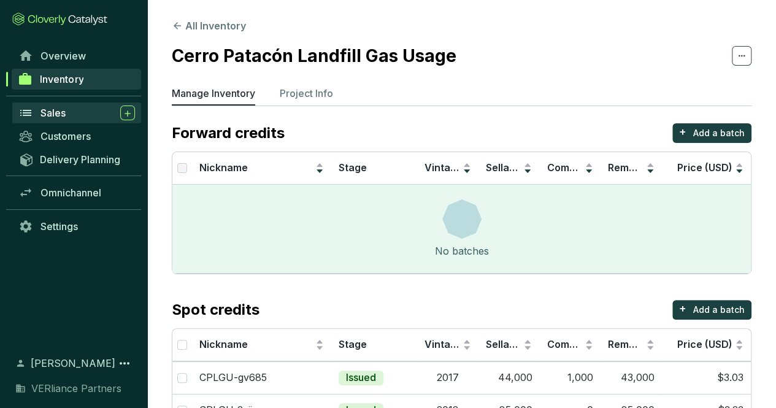
click at [82, 112] on div "Sales" at bounding box center [87, 112] width 94 height 15
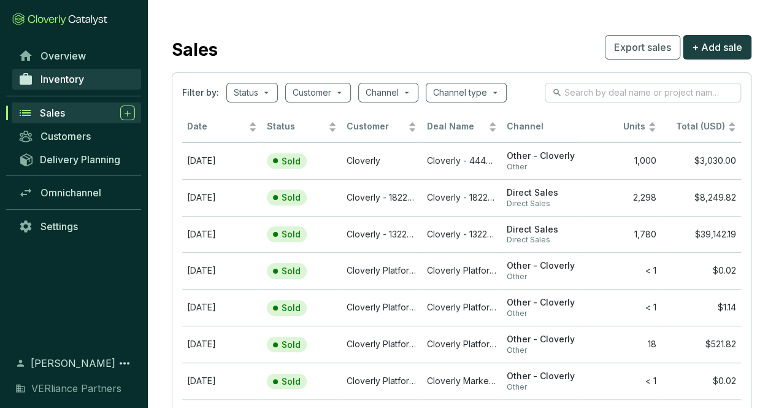
click at [85, 79] on link "Inventory" at bounding box center [76, 79] width 129 height 21
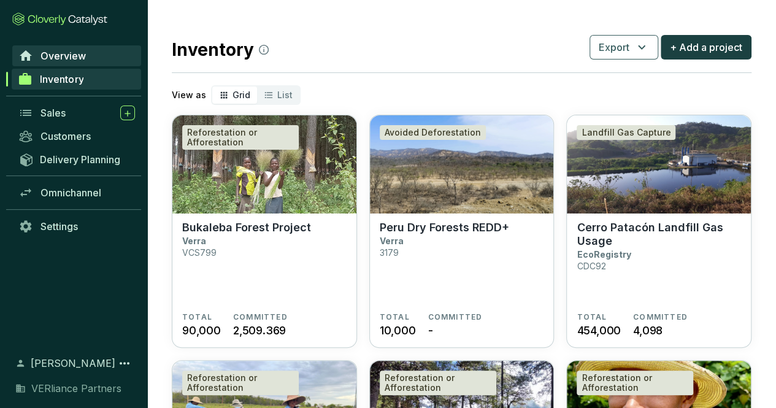
click at [82, 62] on link "Overview" at bounding box center [76, 55] width 129 height 21
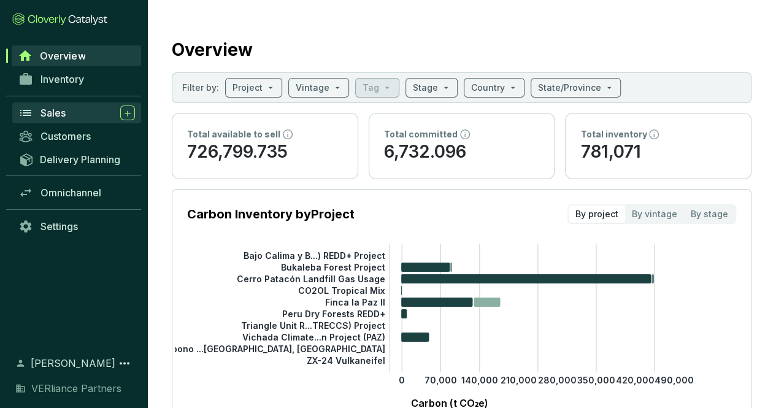
click at [85, 117] on div "Sales" at bounding box center [87, 112] width 94 height 15
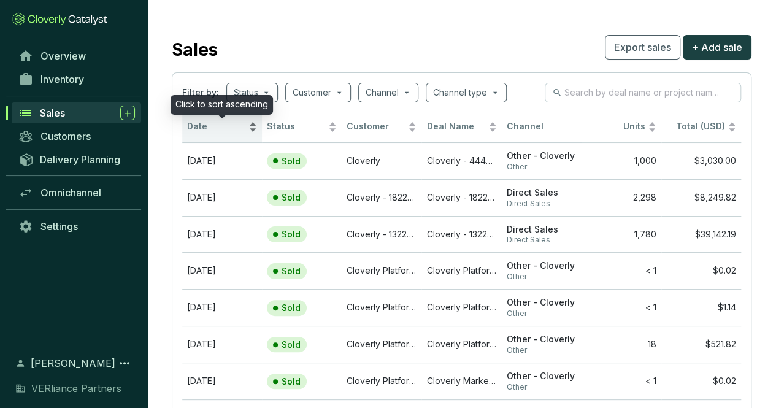
click at [213, 131] on span "Date" at bounding box center [216, 127] width 59 height 12
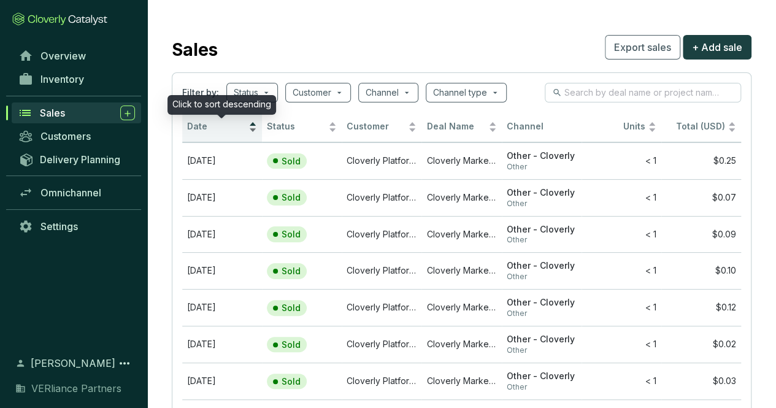
click at [213, 131] on span "Date" at bounding box center [216, 127] width 59 height 12
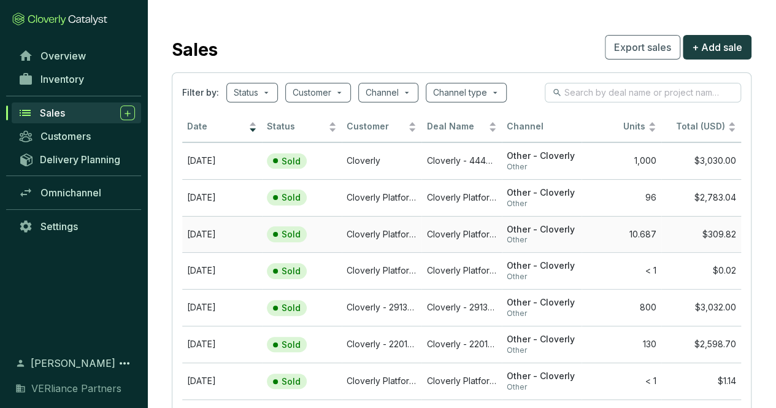
click at [234, 240] on td "[DATE]" at bounding box center [222, 234] width 80 height 37
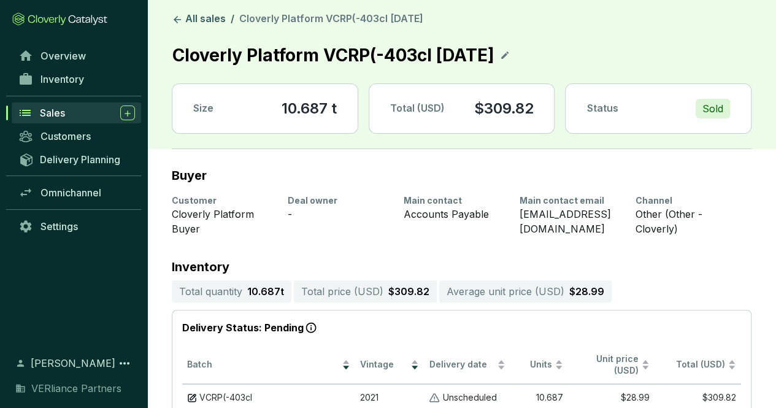
click at [77, 118] on div "Sales" at bounding box center [87, 112] width 95 height 15
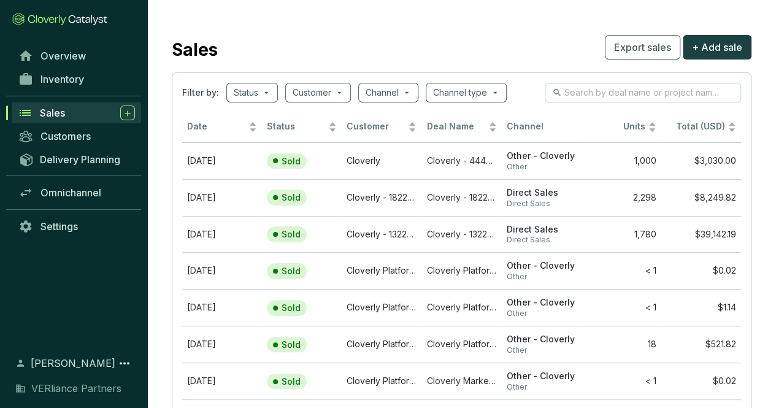
click at [80, 109] on div "Sales" at bounding box center [87, 112] width 95 height 15
click at [82, 109] on div "Sales" at bounding box center [87, 112] width 95 height 15
